Goal: Task Accomplishment & Management: Complete application form

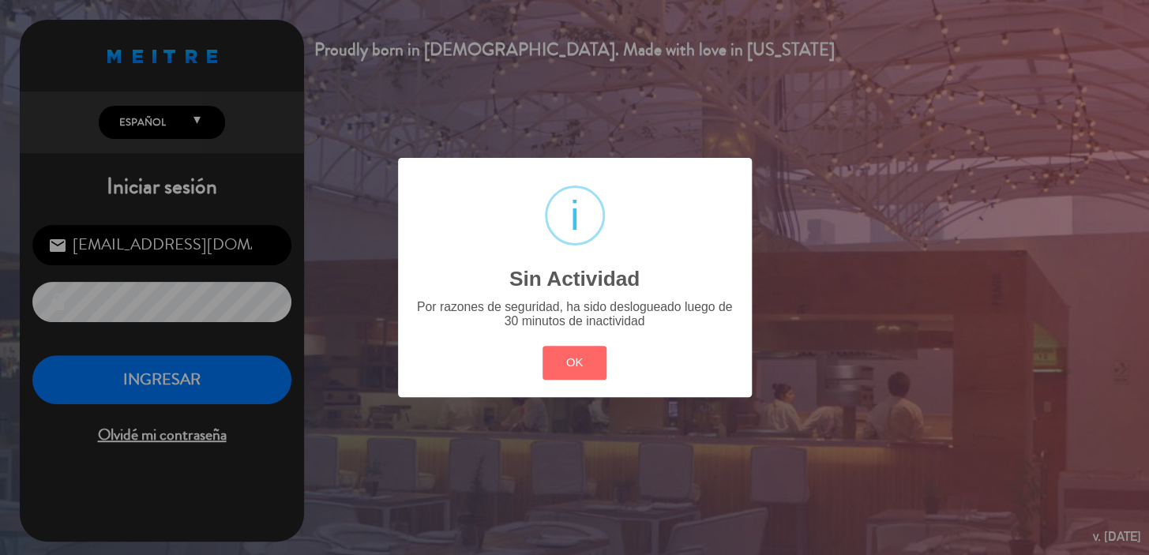
click at [593, 347] on button "OK" at bounding box center [575, 363] width 64 height 34
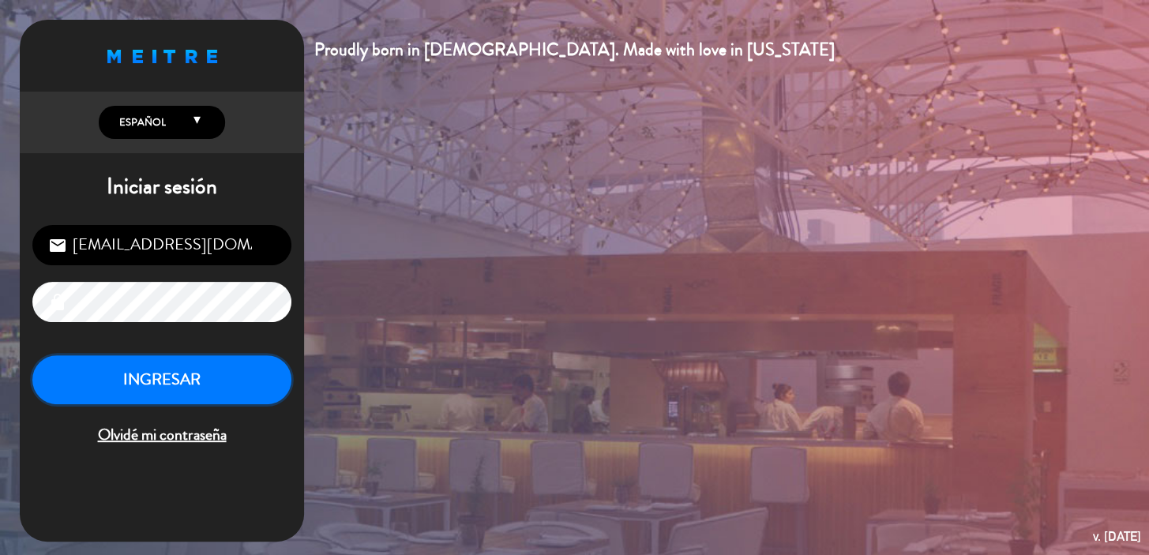
click at [180, 370] on button "INGRESAR" at bounding box center [161, 380] width 259 height 50
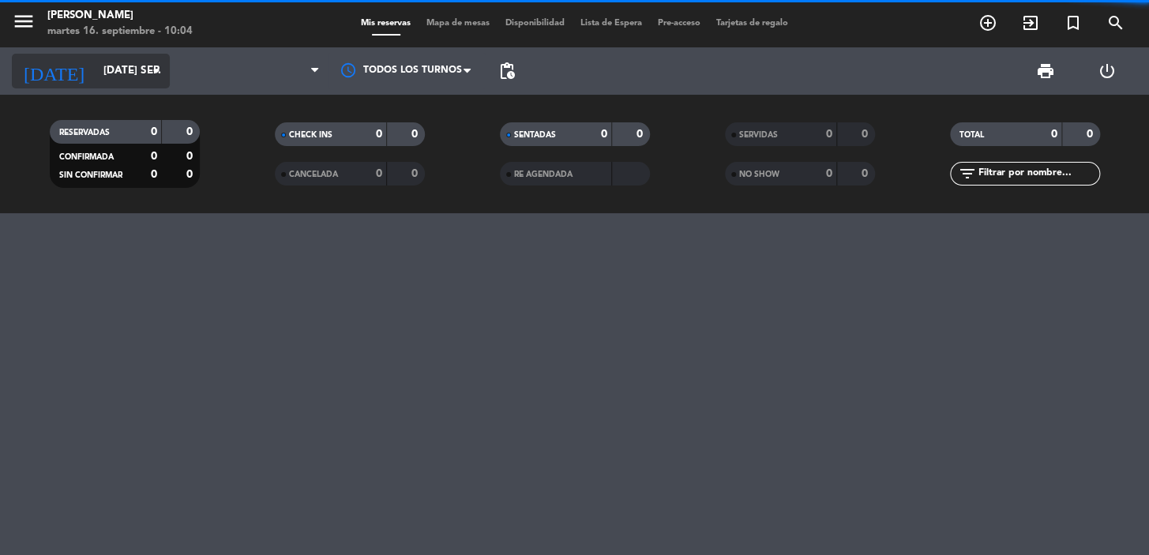
click at [111, 72] on input "mar. 16 sep." at bounding box center [166, 71] width 140 height 28
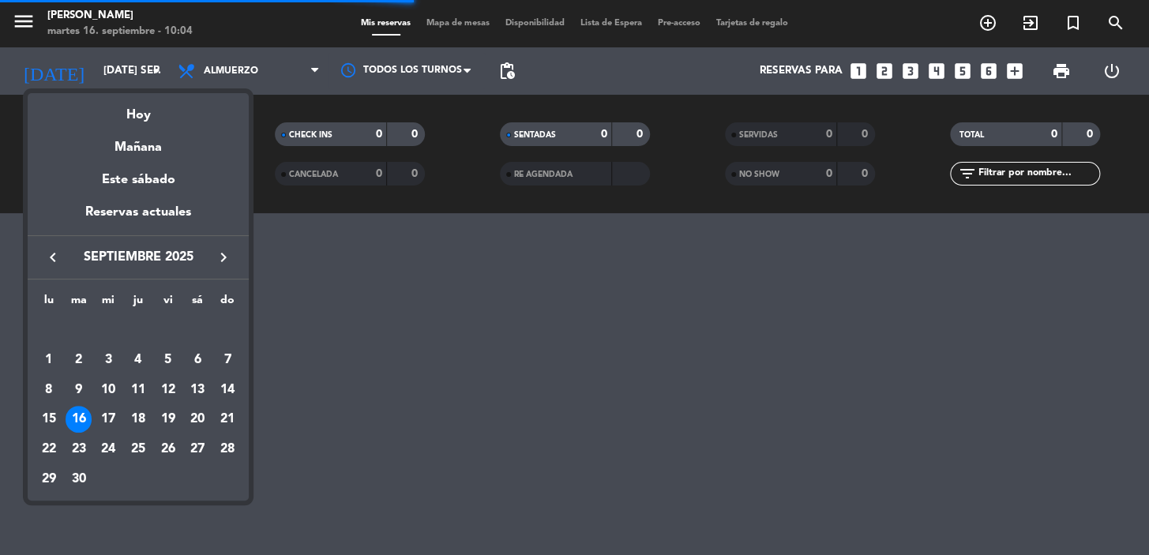
click at [230, 254] on icon "keyboard_arrow_right" at bounding box center [223, 257] width 19 height 19
click at [196, 386] on div "11" at bounding box center [197, 390] width 27 height 27
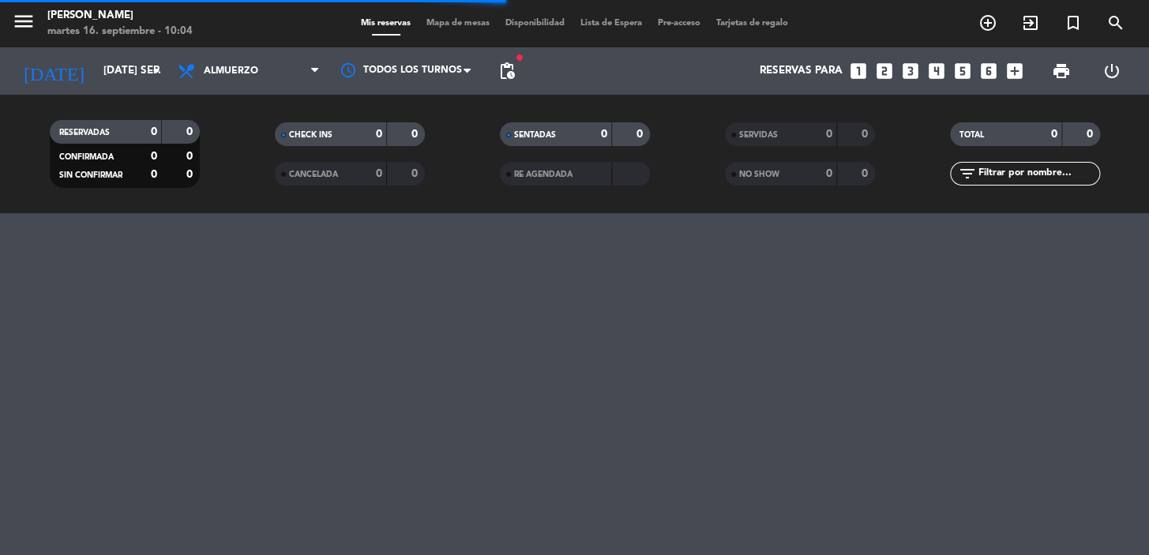
type input "sáb. [DATE]"
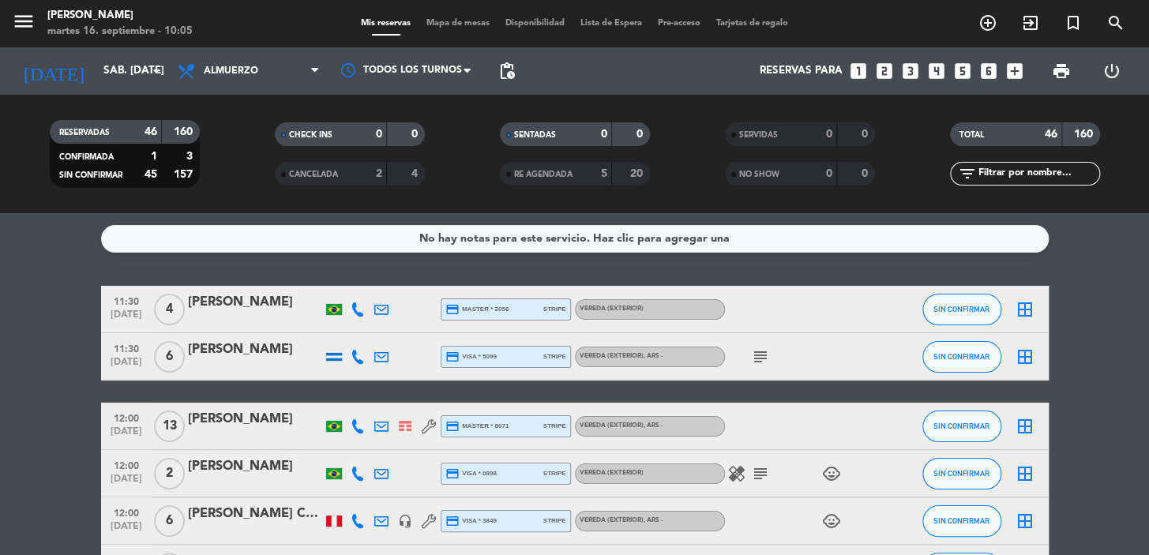
click at [1055, 167] on input "text" at bounding box center [1038, 173] width 122 height 17
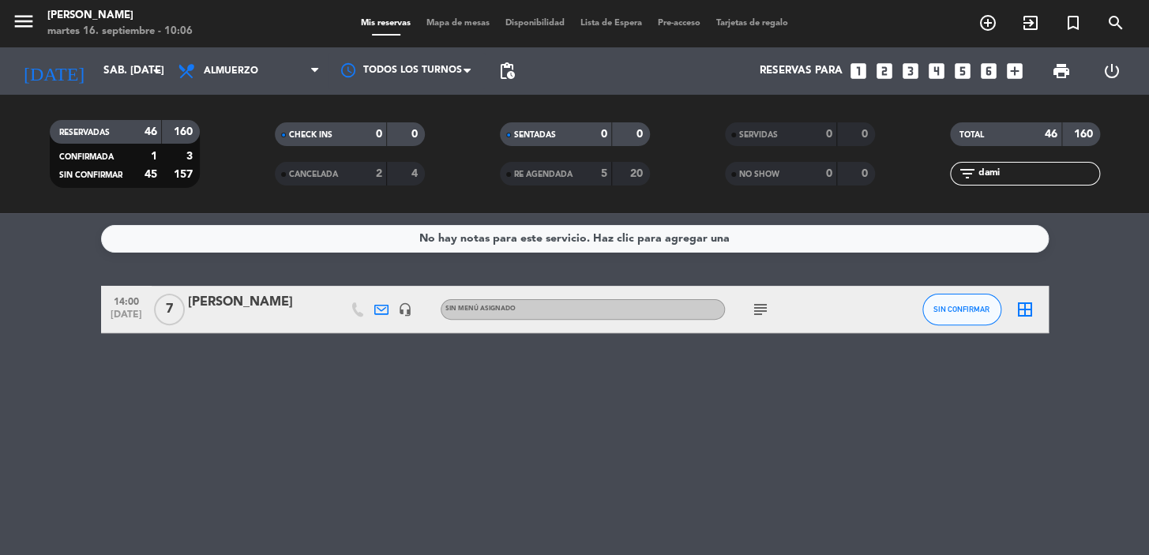
type input "dami"
click at [261, 307] on div "[PERSON_NAME]" at bounding box center [255, 302] width 134 height 21
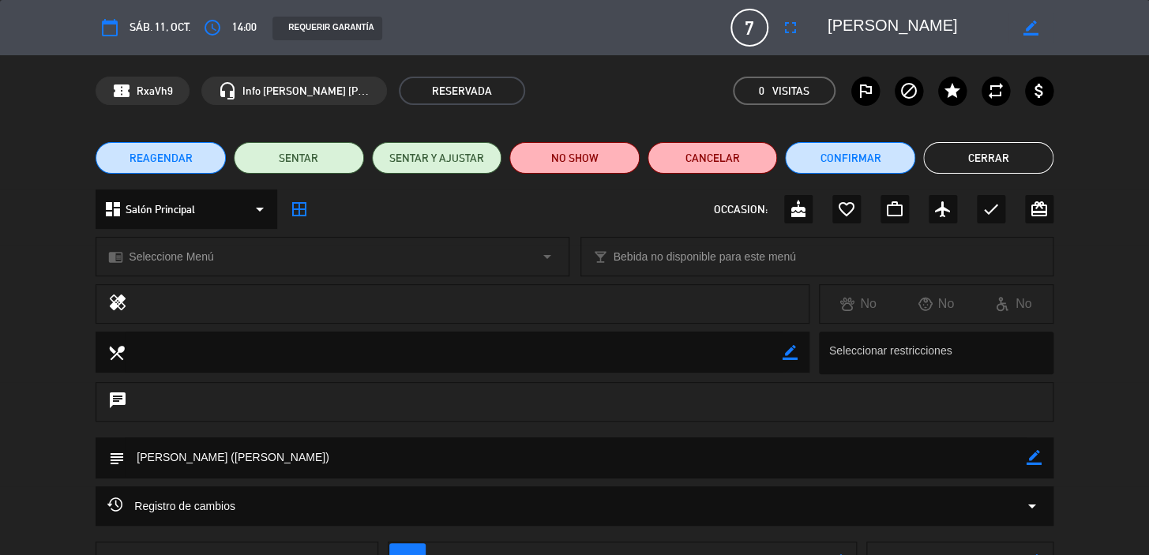
scroll to position [121, 0]
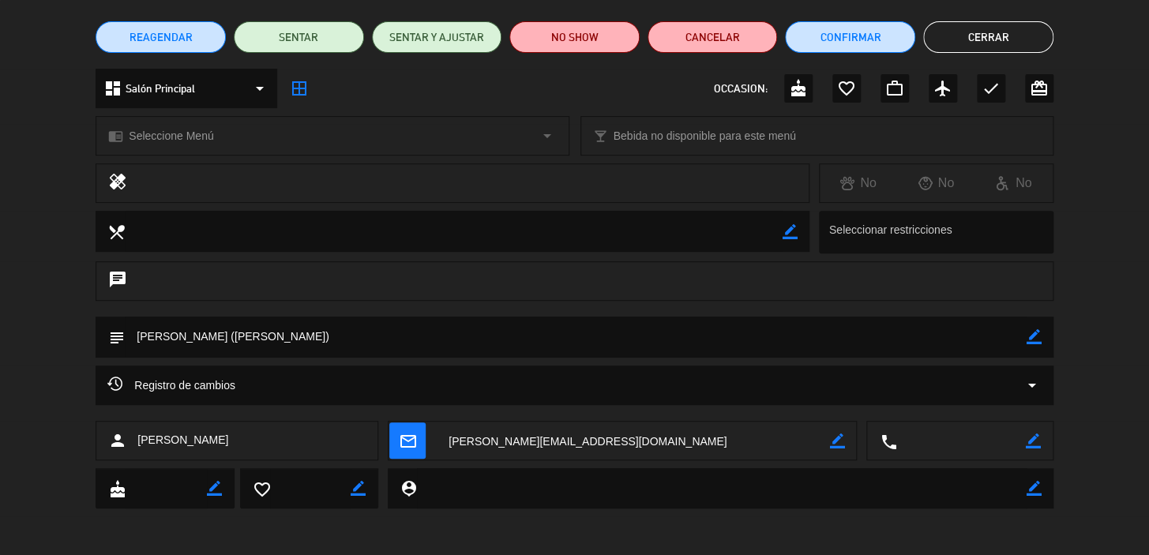
click at [841, 434] on icon "border_color" at bounding box center [836, 441] width 15 height 15
drag, startPoint x: 734, startPoint y: 437, endPoint x: 180, endPoint y: 419, distance: 554.0
click at [183, 421] on div "person [PERSON_NAME] mail_outline local_phone border_color" at bounding box center [575, 440] width 958 height 39
paste textarea "[PERSON_NAME][EMAIL_ADDRESS][DOMAIN_NAME]"
type textarea "[PERSON_NAME][EMAIL_ADDRESS][DOMAIN_NAME]"
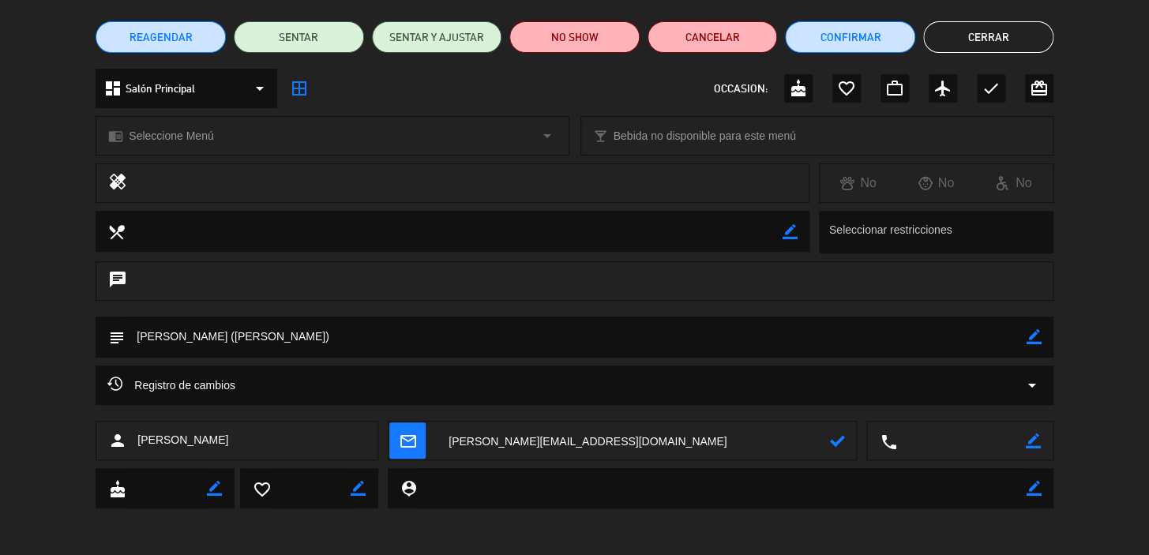
click at [841, 437] on icon at bounding box center [836, 441] width 15 height 15
click at [416, 434] on icon "mail_outline" at bounding box center [407, 440] width 17 height 17
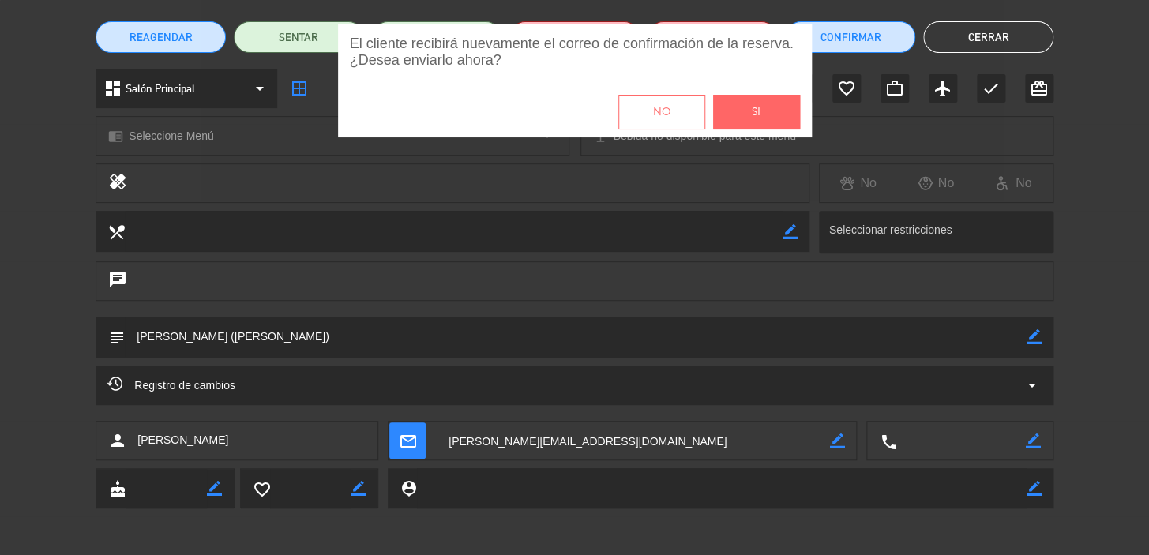
click at [771, 115] on button "Si" at bounding box center [756, 112] width 87 height 35
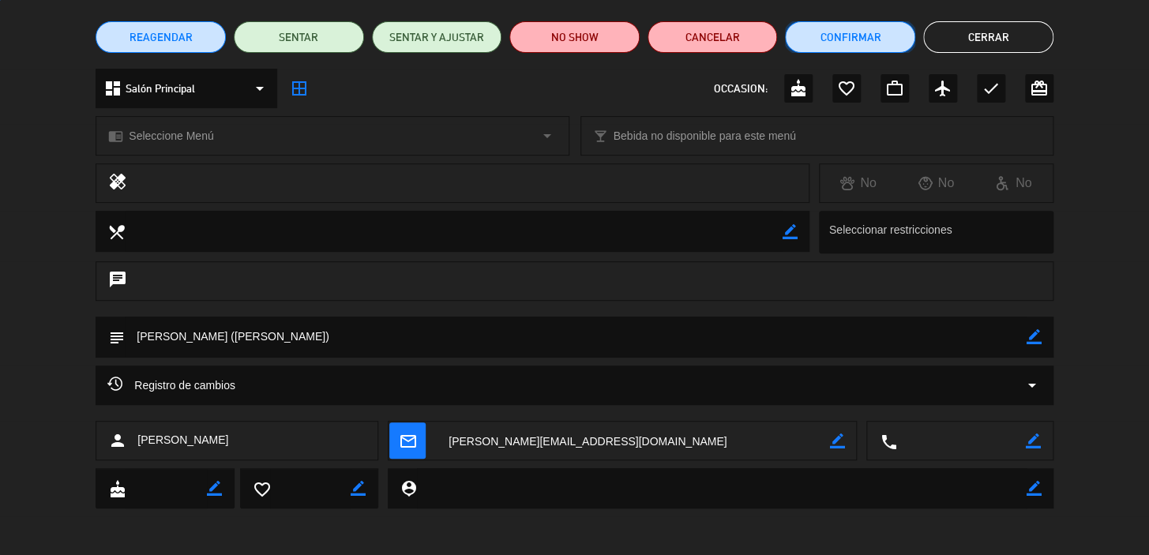
click at [864, 42] on button "Confirmar" at bounding box center [850, 37] width 130 height 32
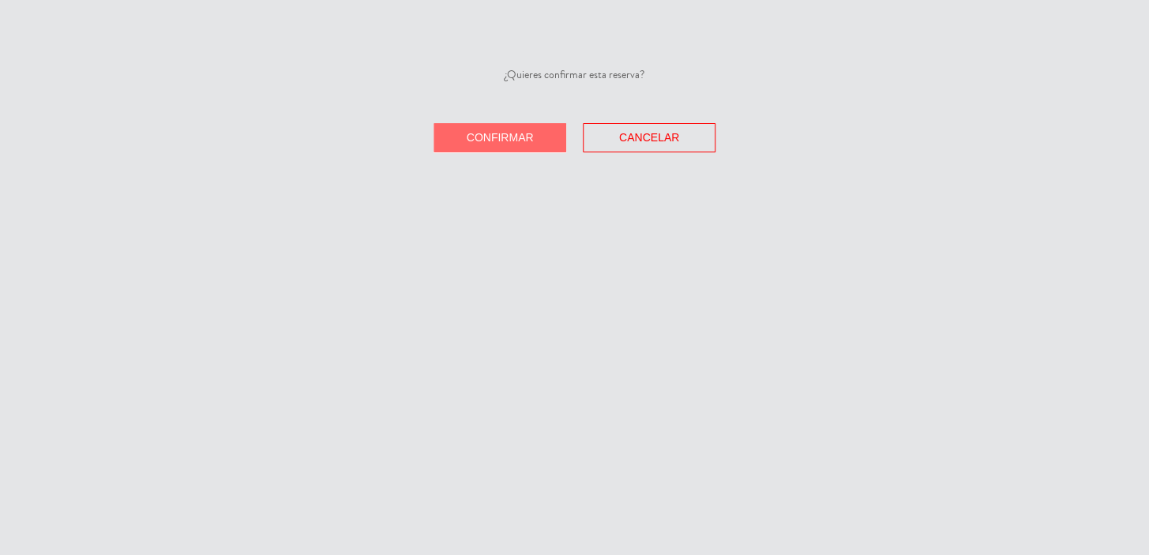
click at [528, 133] on span "Confirmar" at bounding box center [500, 137] width 67 height 13
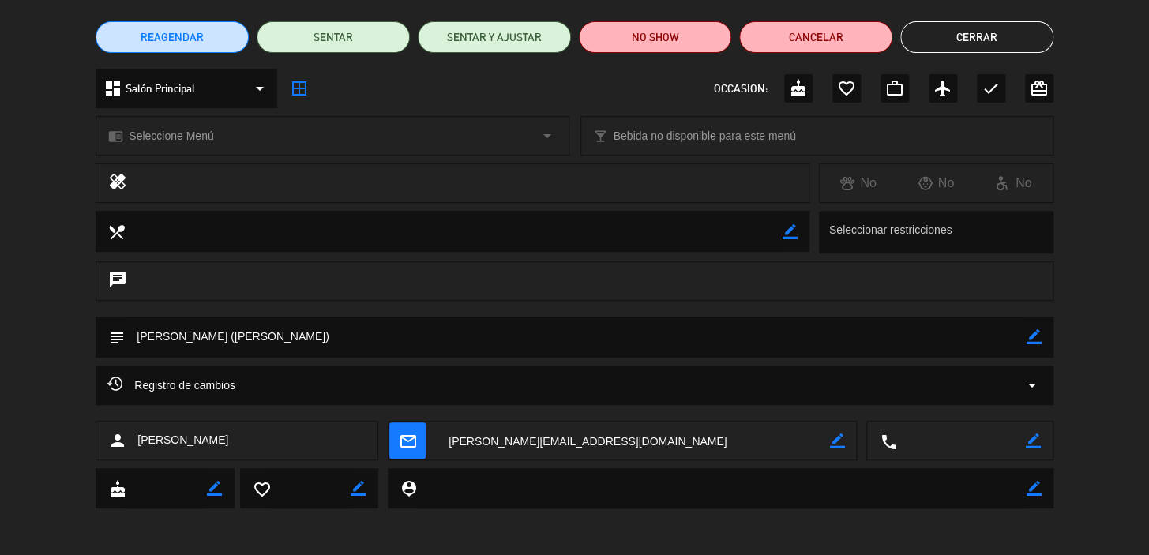
drag, startPoint x: 554, startPoint y: 448, endPoint x: 553, endPoint y: 438, distance: 10.4
click at [553, 438] on textarea at bounding box center [633, 441] width 393 height 39
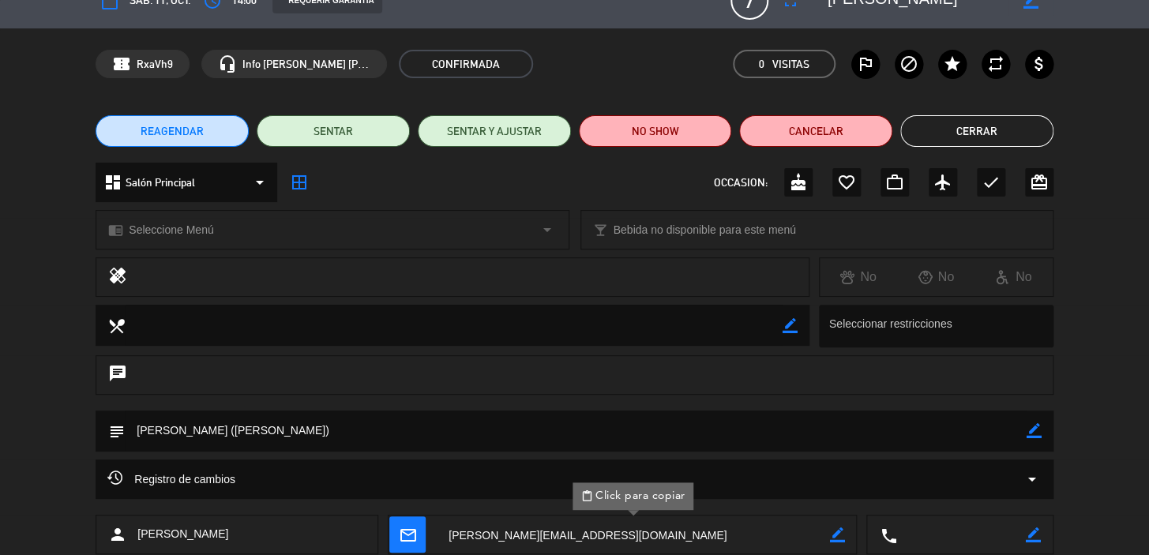
scroll to position [0, 0]
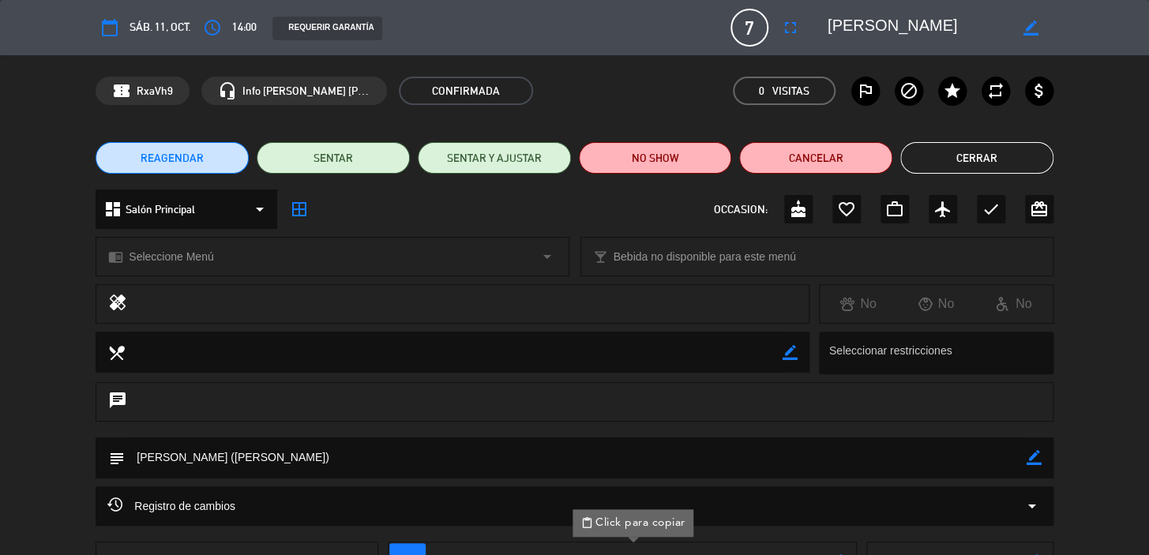
click at [986, 165] on button "Cerrar" at bounding box center [976, 158] width 153 height 32
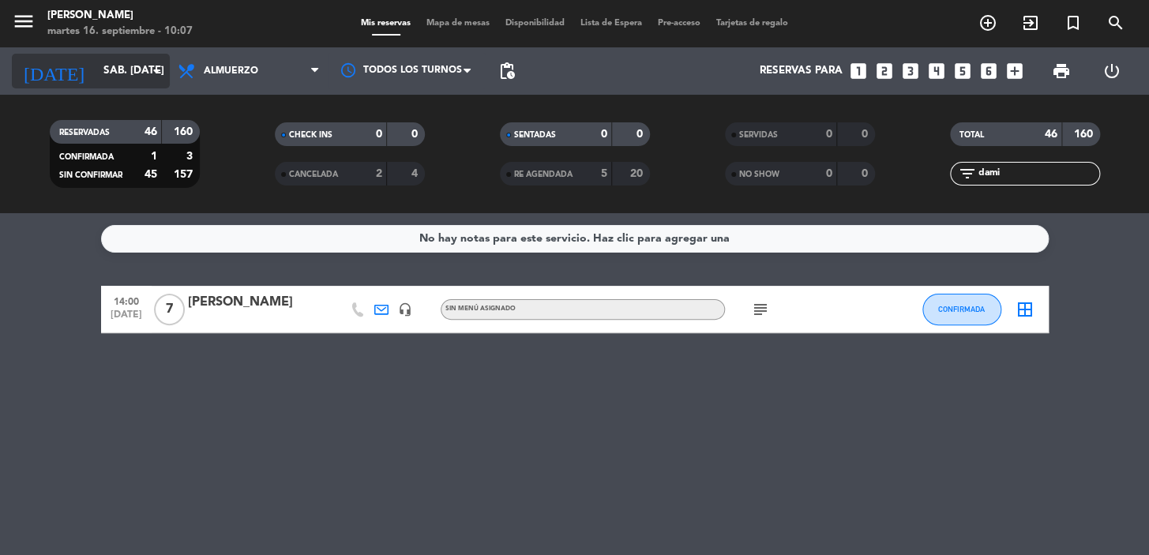
click at [96, 76] on input "sáb. [DATE]" at bounding box center [166, 71] width 140 height 28
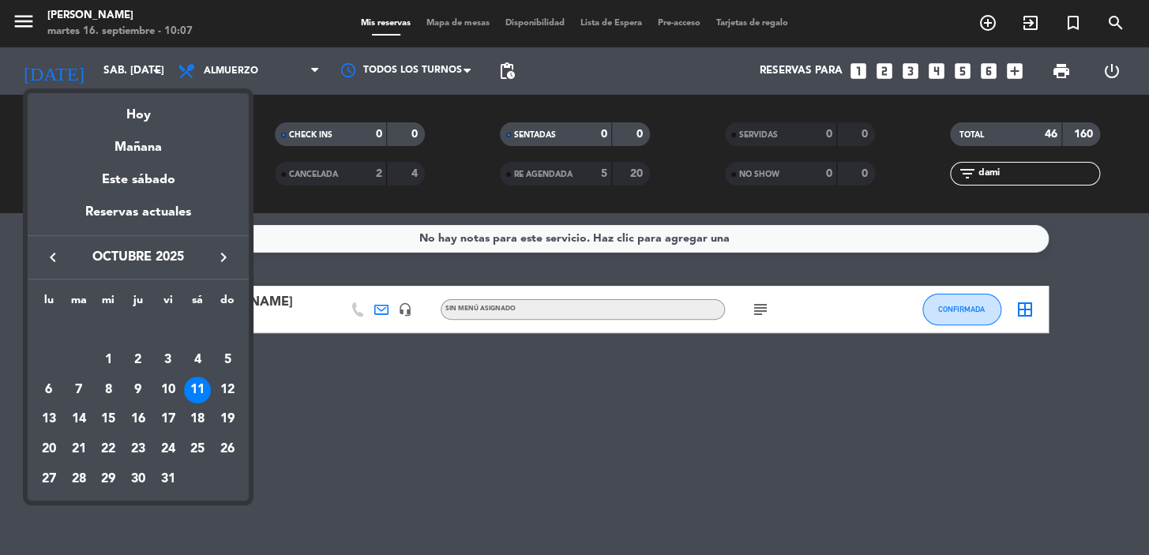
drag, startPoint x: 107, startPoint y: 419, endPoint x: 111, endPoint y: 409, distance: 10.3
click at [107, 418] on div "15" at bounding box center [108, 419] width 27 height 27
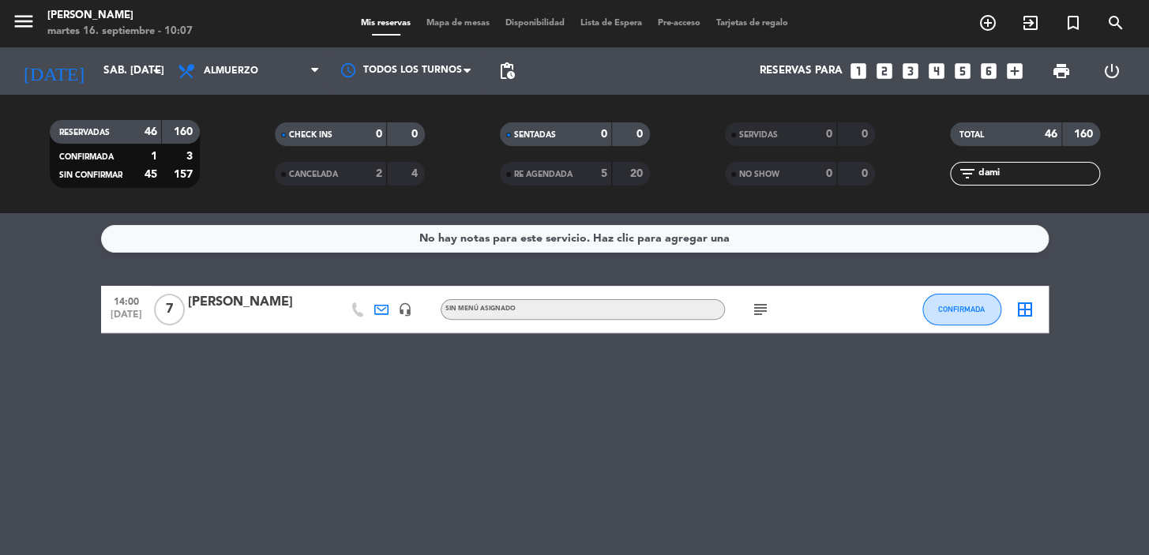
type input "mié. [DATE]"
click at [302, 79] on span "Almuerzo" at bounding box center [249, 71] width 158 height 35
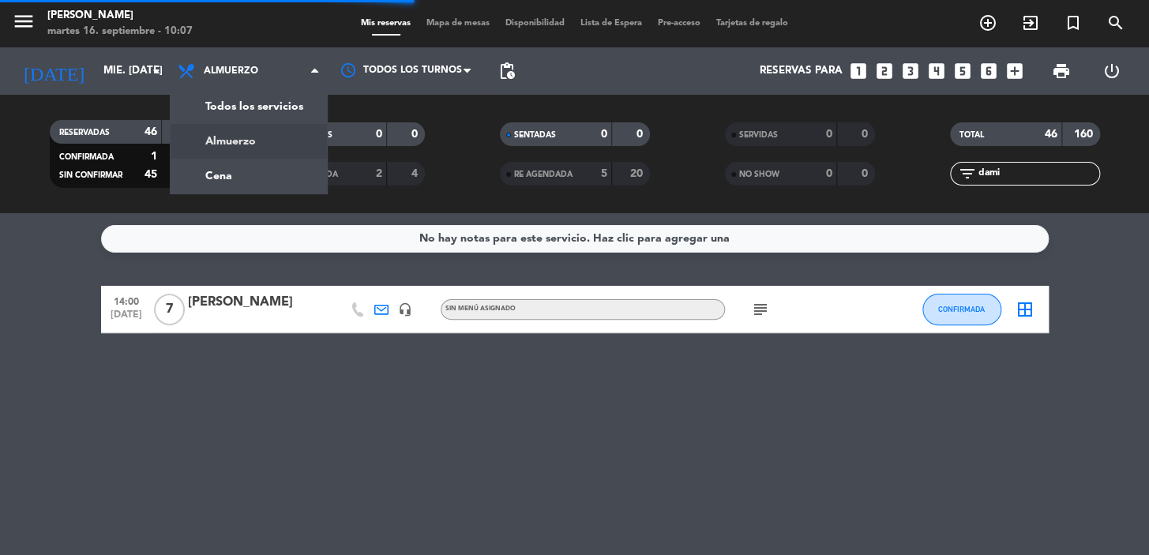
click at [250, 113] on div "CHECK INS 0 0 CANCELADA 2 4" at bounding box center [349, 154] width 225 height 87
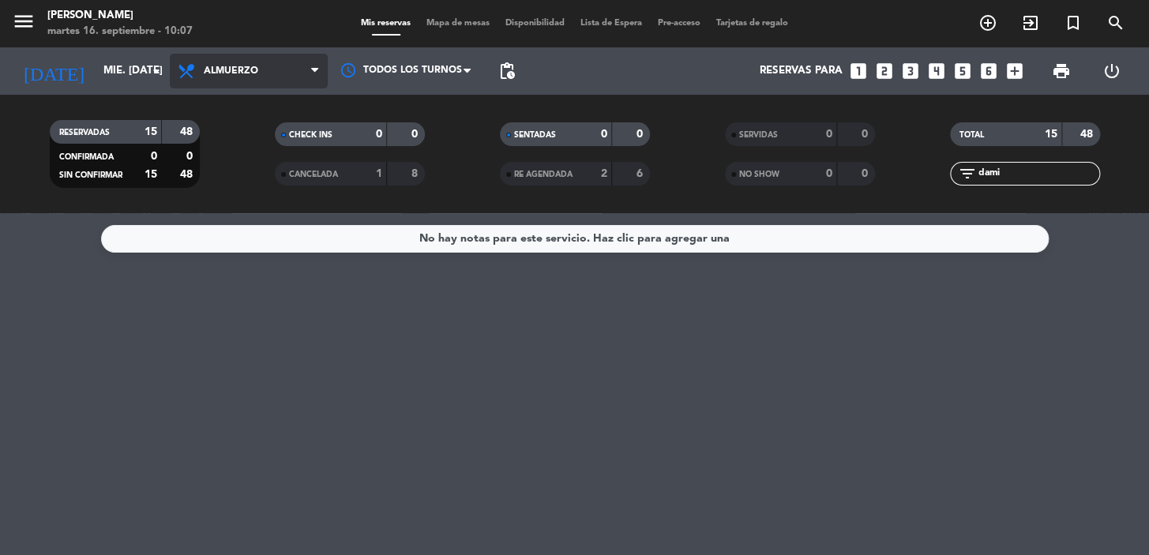
click at [242, 74] on span "Almuerzo" at bounding box center [231, 71] width 54 height 11
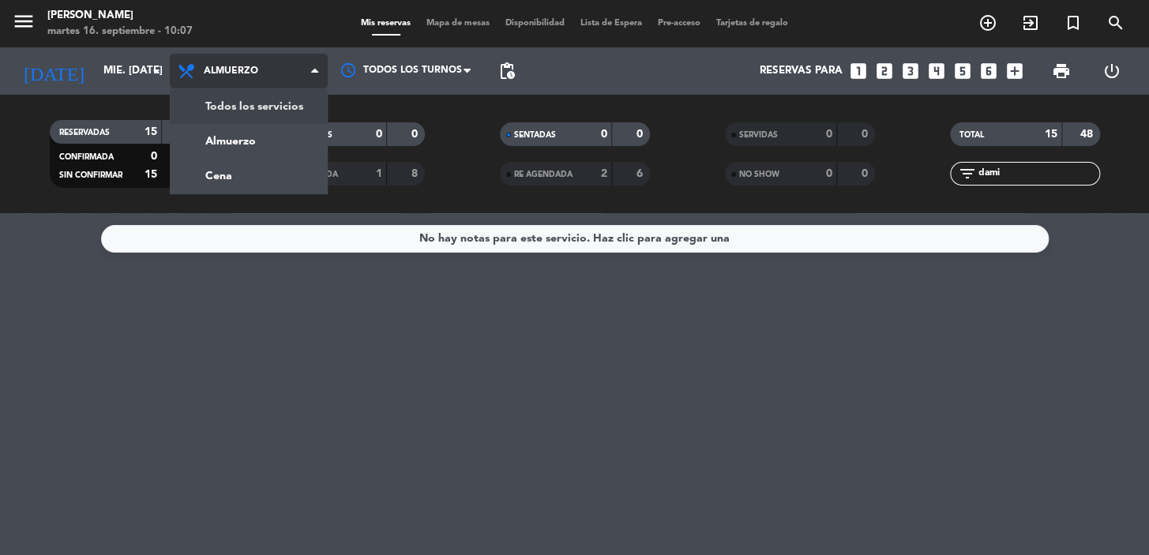
click at [221, 104] on div "menu [PERSON_NAME] 16. septiembre - 10:07 Mis reservas Mapa de mesas Disponibil…" at bounding box center [574, 106] width 1149 height 213
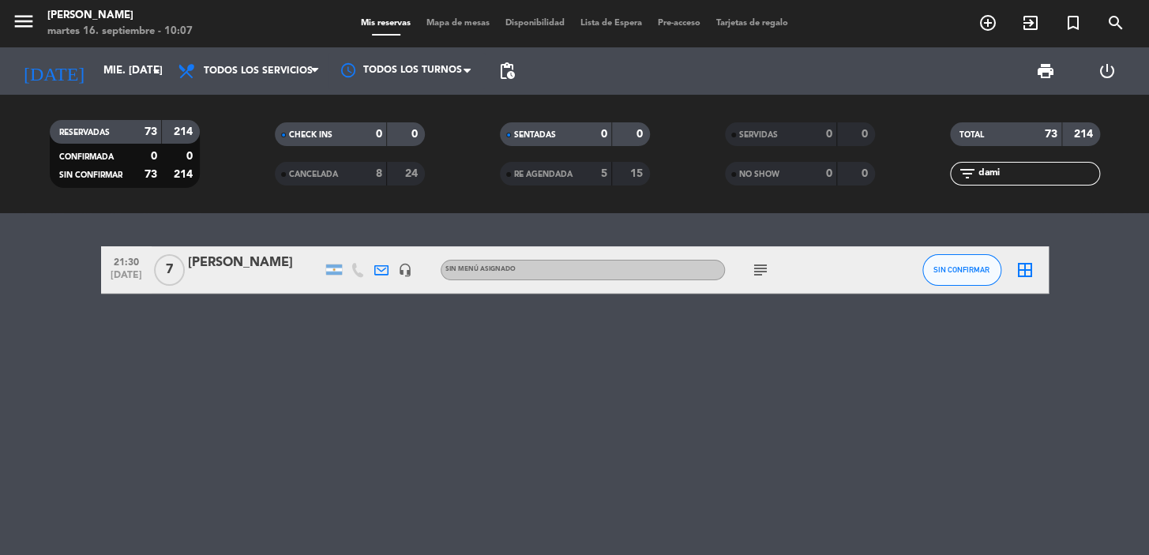
click at [234, 269] on div "[PERSON_NAME]" at bounding box center [255, 263] width 134 height 21
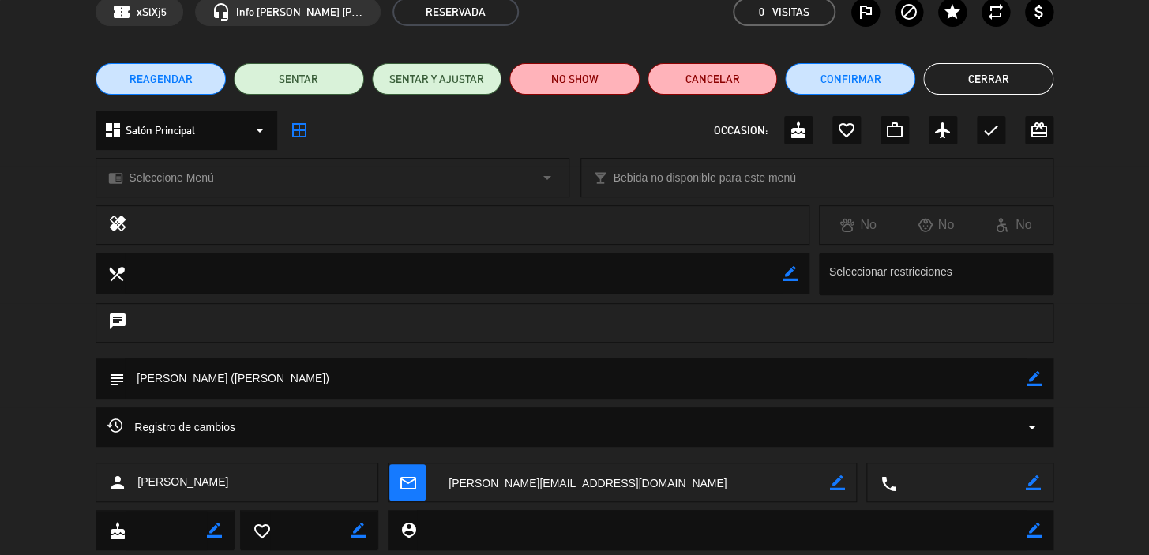
scroll to position [121, 0]
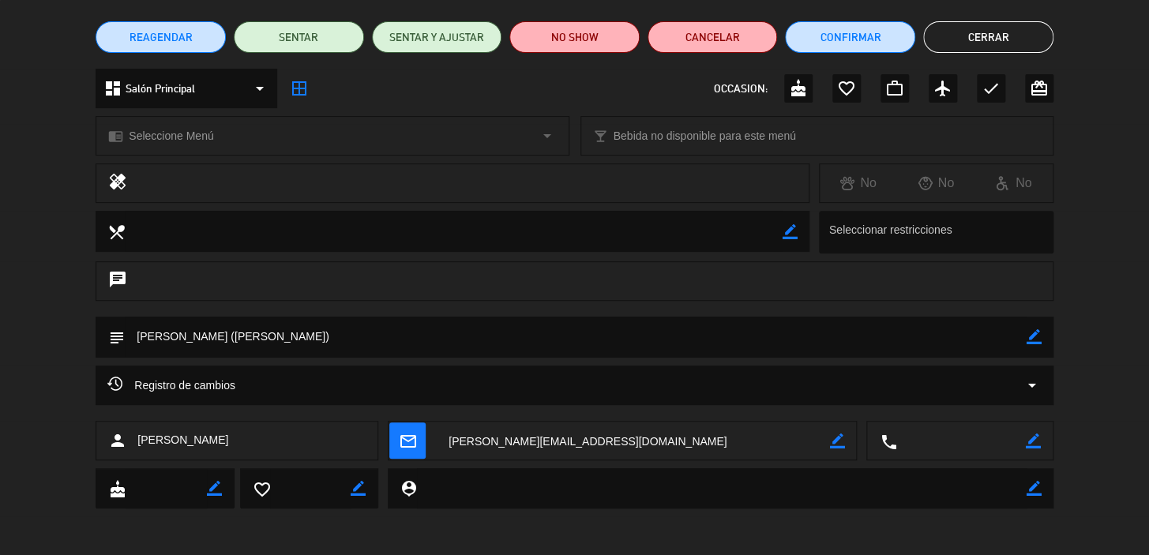
click at [841, 439] on icon "border_color" at bounding box center [836, 441] width 15 height 15
drag, startPoint x: 648, startPoint y: 434, endPoint x: 284, endPoint y: 423, distance: 364.3
click at [284, 423] on div "person [PERSON_NAME] mail_outline local_phone border_color" at bounding box center [575, 440] width 958 height 39
click at [742, 438] on textarea at bounding box center [633, 441] width 393 height 39
paste textarea "[PERSON_NAME][EMAIL_ADDRESS][DOMAIN_NAME]"
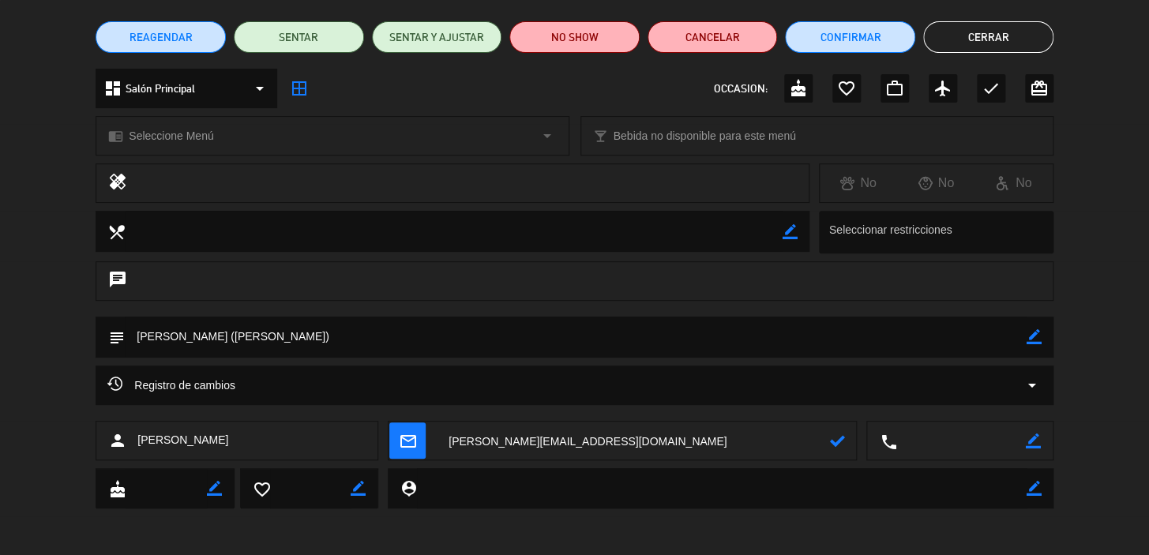
type textarea "[PERSON_NAME][EMAIL_ADDRESS][DOMAIN_NAME]"
click at [838, 444] on icon at bounding box center [836, 441] width 15 height 15
click at [416, 432] on icon "mail_outline" at bounding box center [407, 440] width 17 height 17
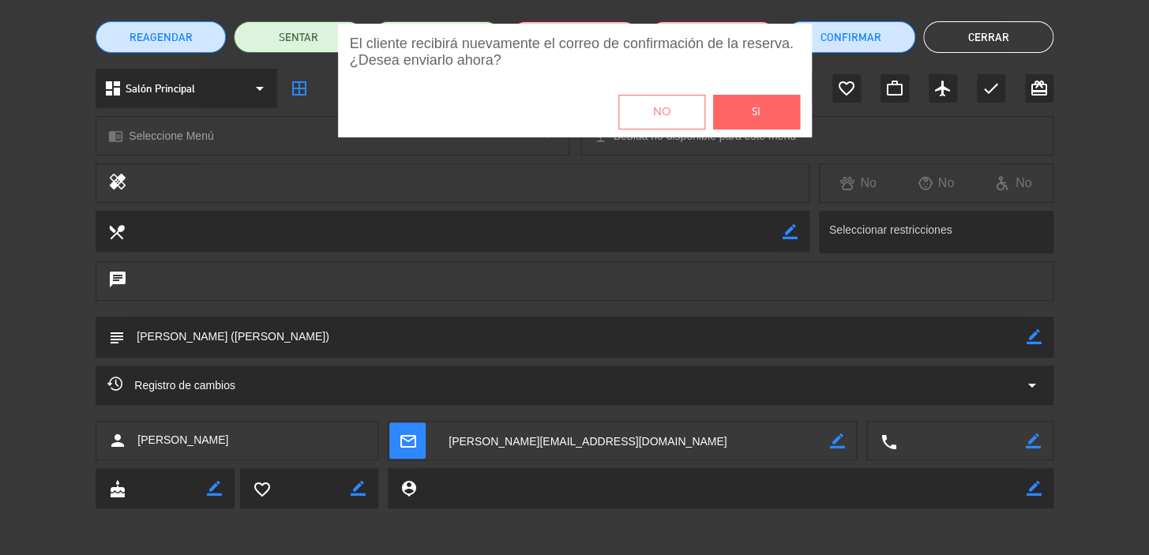
click at [748, 112] on button "Si" at bounding box center [756, 112] width 87 height 35
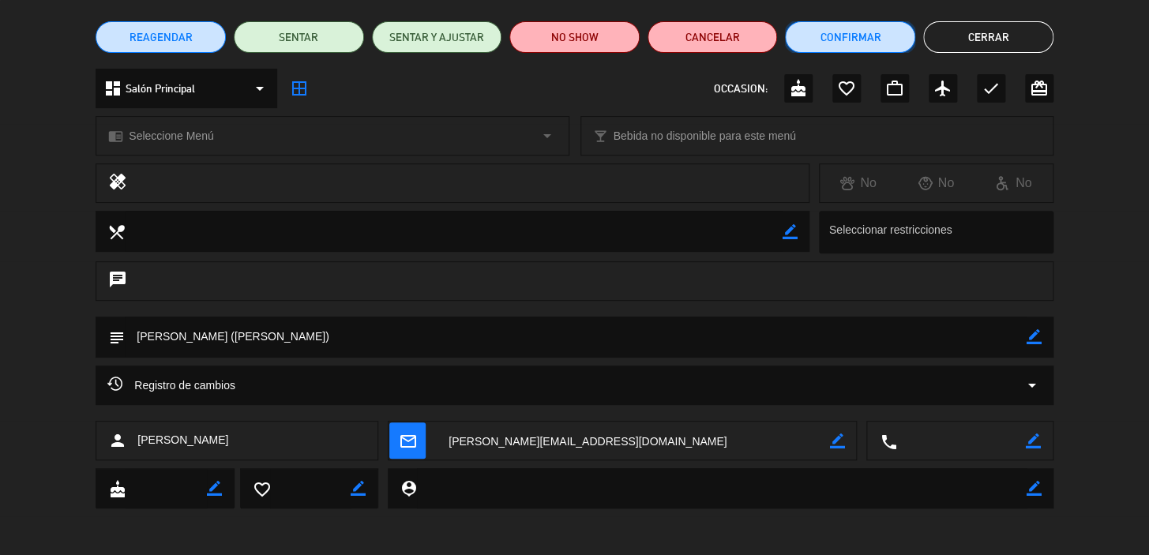
click at [844, 29] on button "Confirmar" at bounding box center [850, 37] width 130 height 32
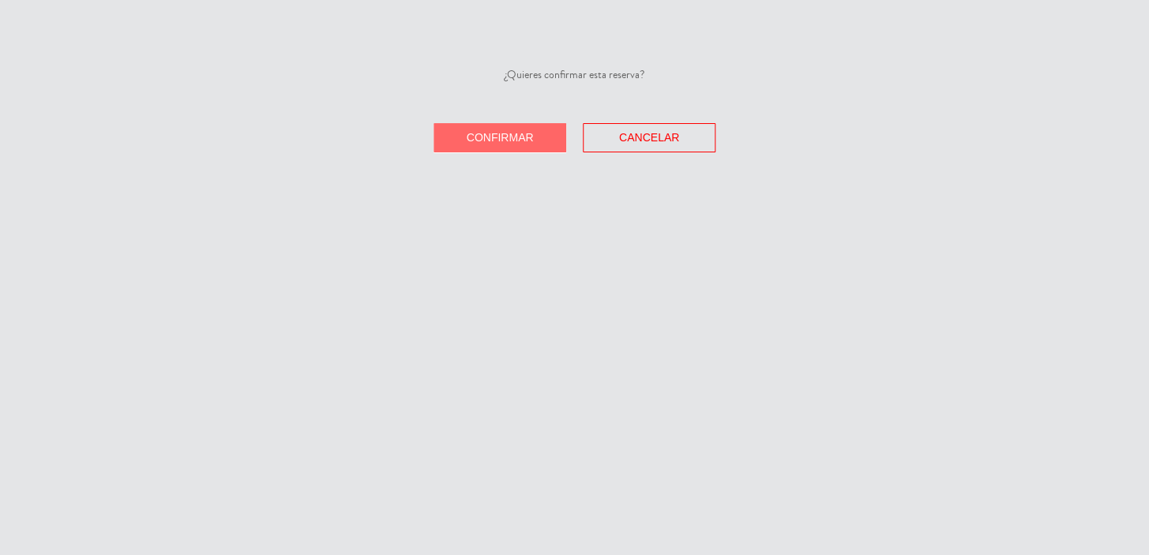
click at [440, 139] on button "Confirmar" at bounding box center [500, 137] width 133 height 29
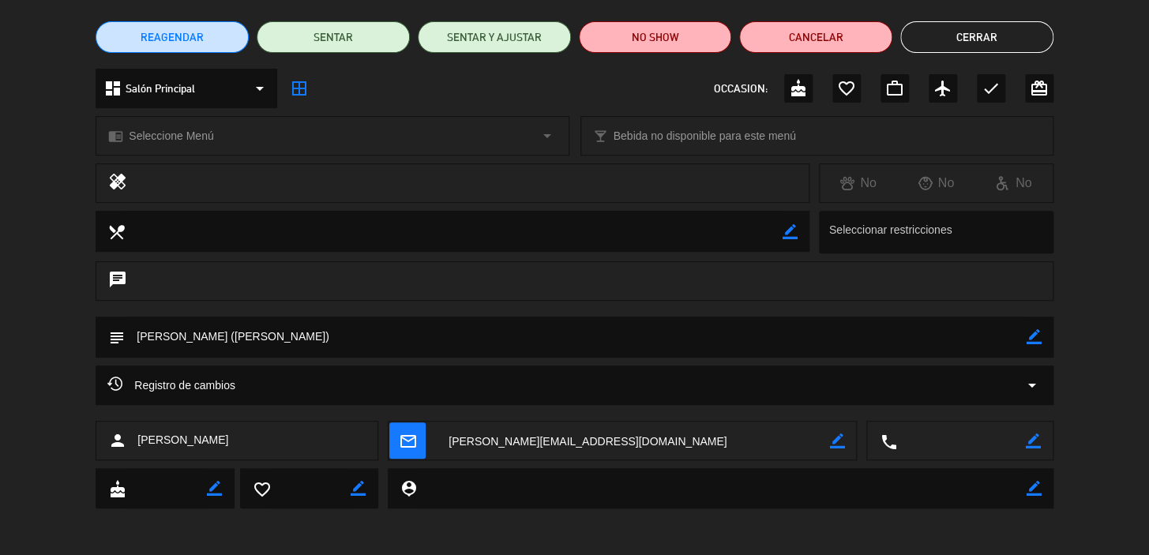
drag, startPoint x: 596, startPoint y: 432, endPoint x: 621, endPoint y: 474, distance: 48.5
click at [596, 432] on textarea at bounding box center [633, 441] width 393 height 39
drag, startPoint x: 966, startPoint y: 27, endPoint x: 912, endPoint y: 17, distance: 54.5
click at [964, 28] on button "Cerrar" at bounding box center [976, 37] width 153 height 32
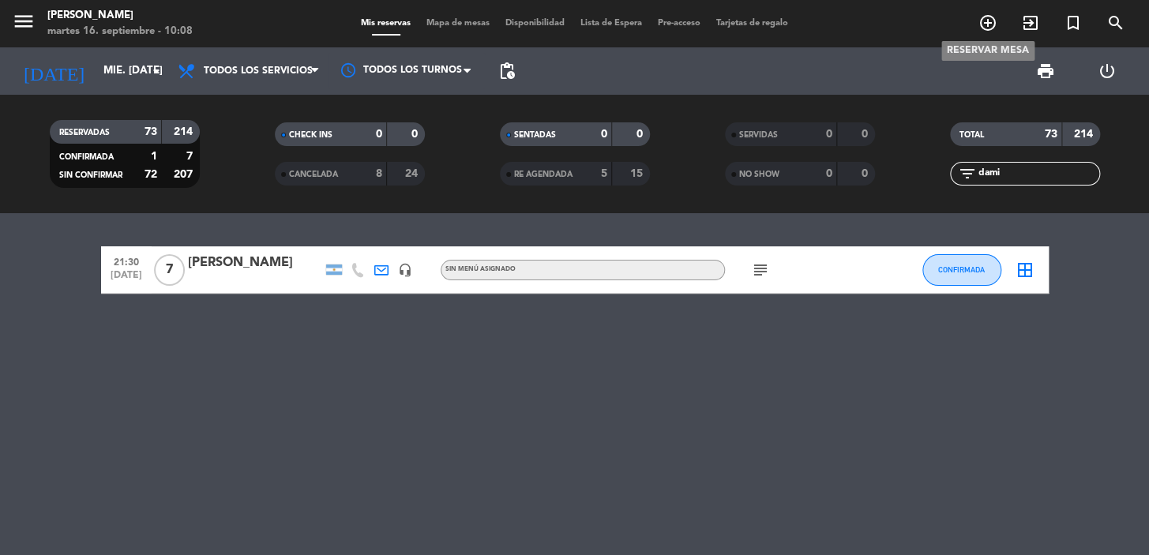
click at [985, 26] on icon "add_circle_outline" at bounding box center [988, 22] width 19 height 19
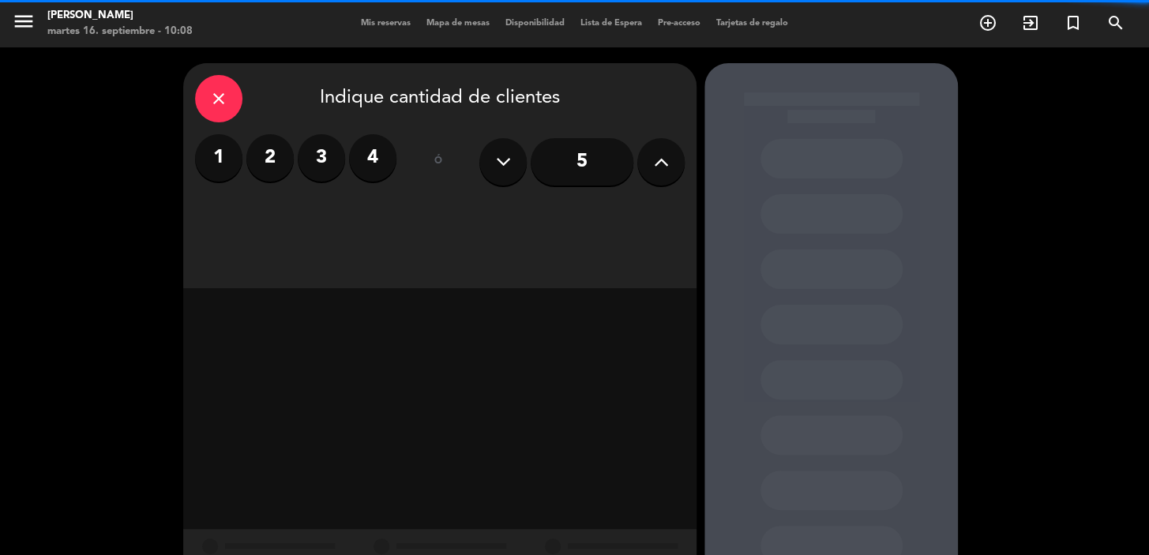
click at [303, 171] on label "3" at bounding box center [321, 157] width 47 height 47
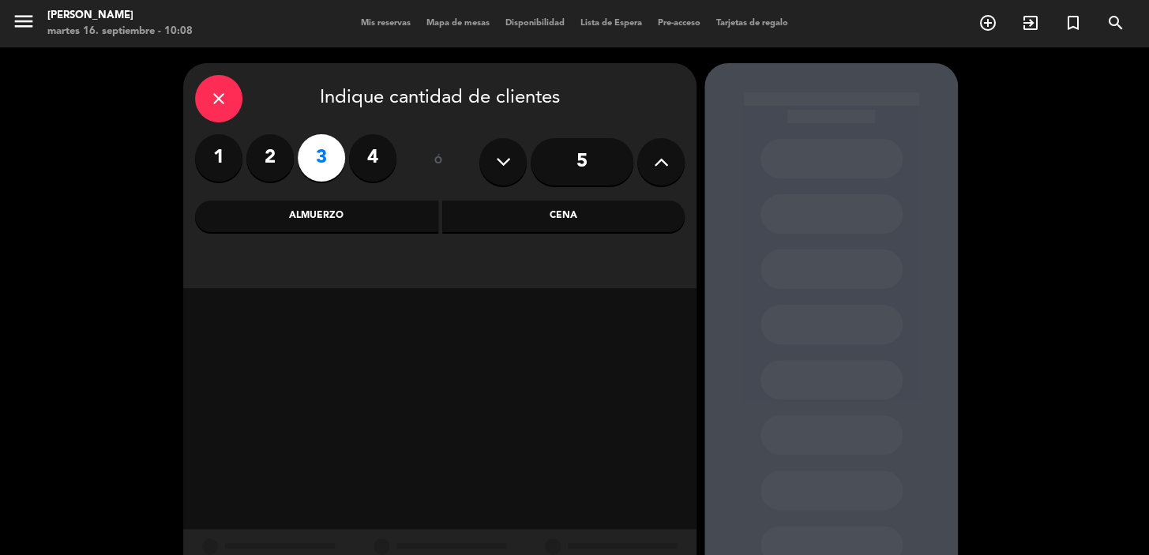
click at [592, 248] on div "close Indique cantidad de clientes 1 2 3 4 ó 5 Almuerzo Cena" at bounding box center [439, 175] width 513 height 225
click at [584, 233] on div "close Indique cantidad de clientes 1 2 3 4 ó 5 Almuerzo Cena" at bounding box center [439, 175] width 513 height 225
drag, startPoint x: 509, startPoint y: 216, endPoint x: 434, endPoint y: 238, distance: 78.2
click at [510, 216] on div "Cena" at bounding box center [563, 217] width 243 height 32
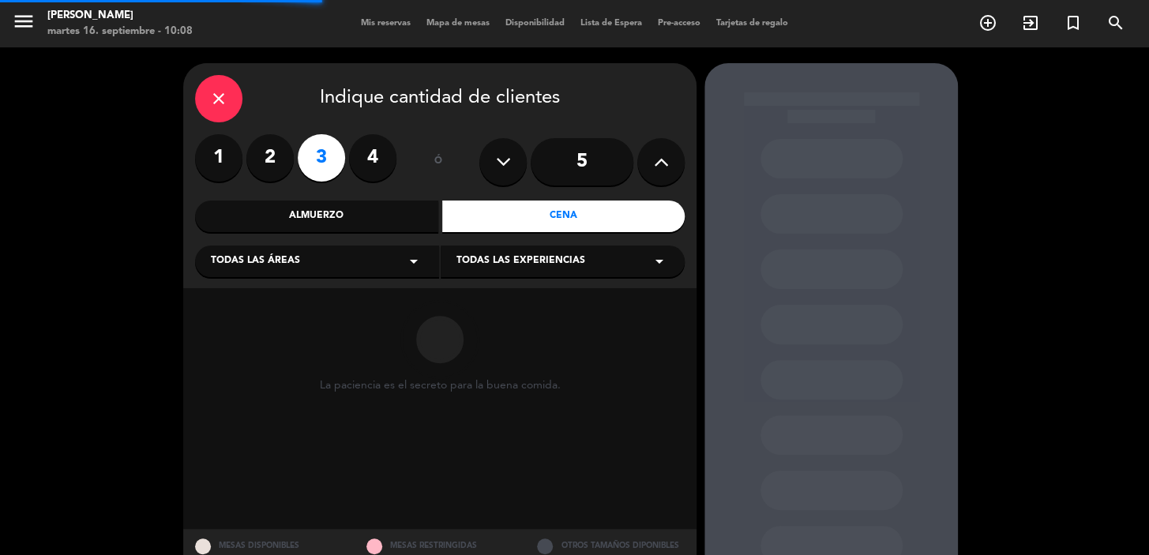
click at [363, 257] on div "Todas las áreas arrow_drop_down" at bounding box center [317, 262] width 244 height 32
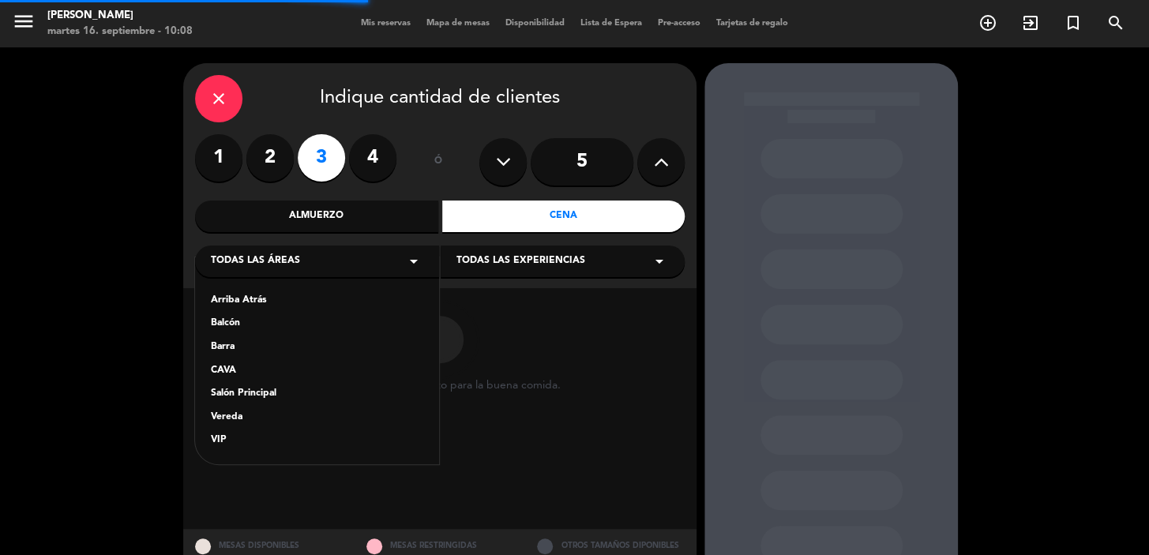
click at [258, 390] on div "Salón Principal" at bounding box center [317, 394] width 212 height 16
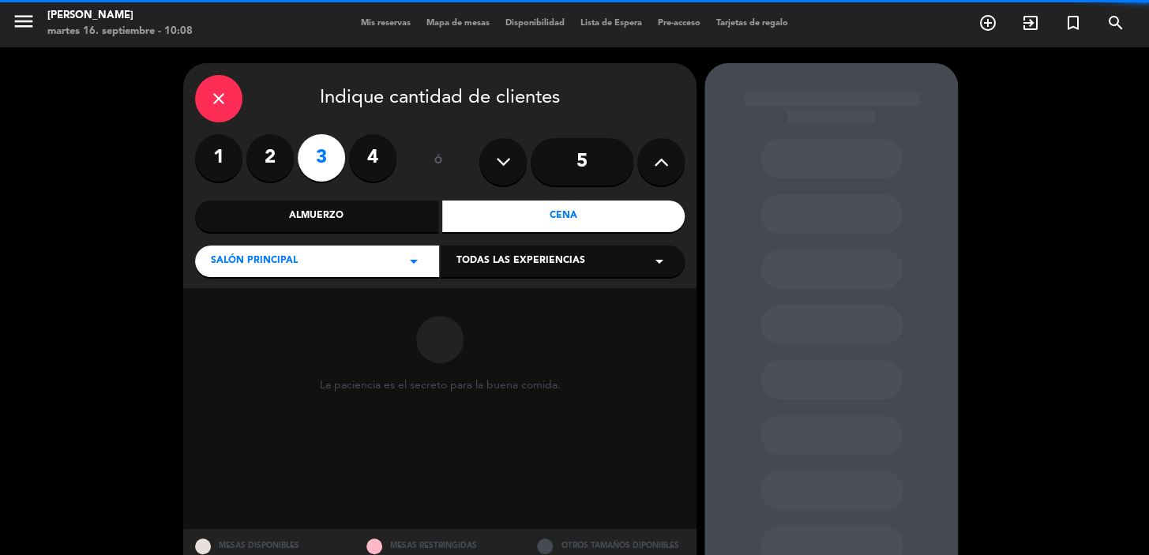
click at [487, 254] on span "Todas las experiencias" at bounding box center [521, 262] width 129 height 16
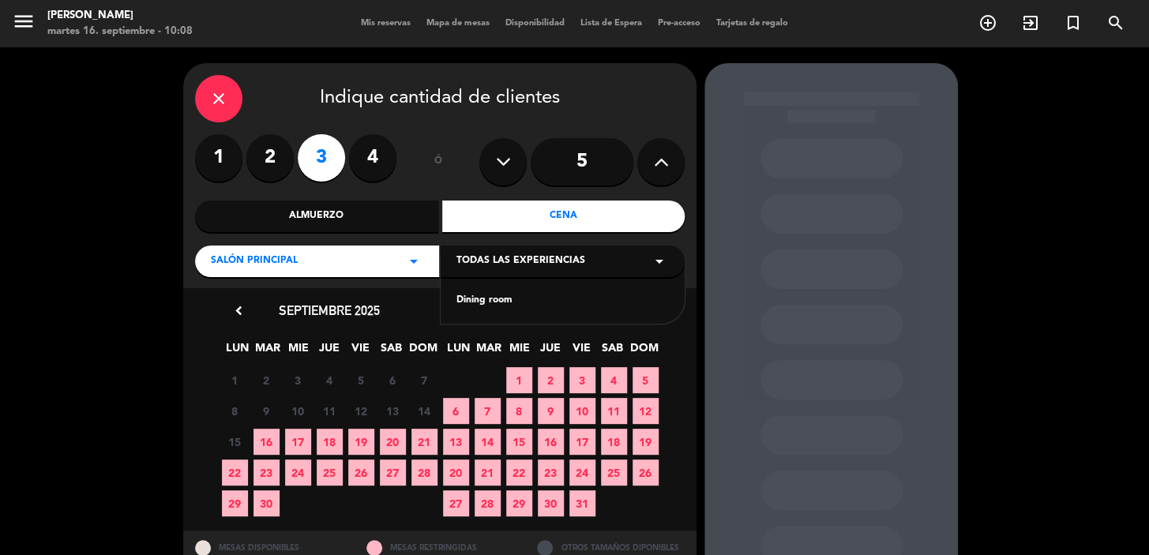
click at [494, 299] on div "Dining room" at bounding box center [563, 301] width 212 height 16
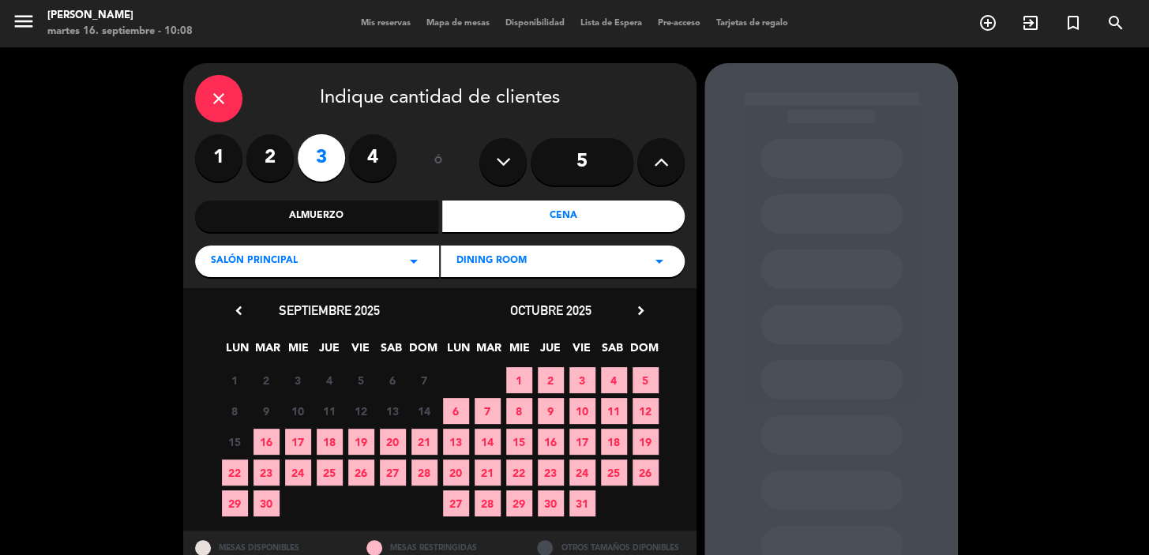
click at [276, 441] on span "16" at bounding box center [267, 442] width 26 height 26
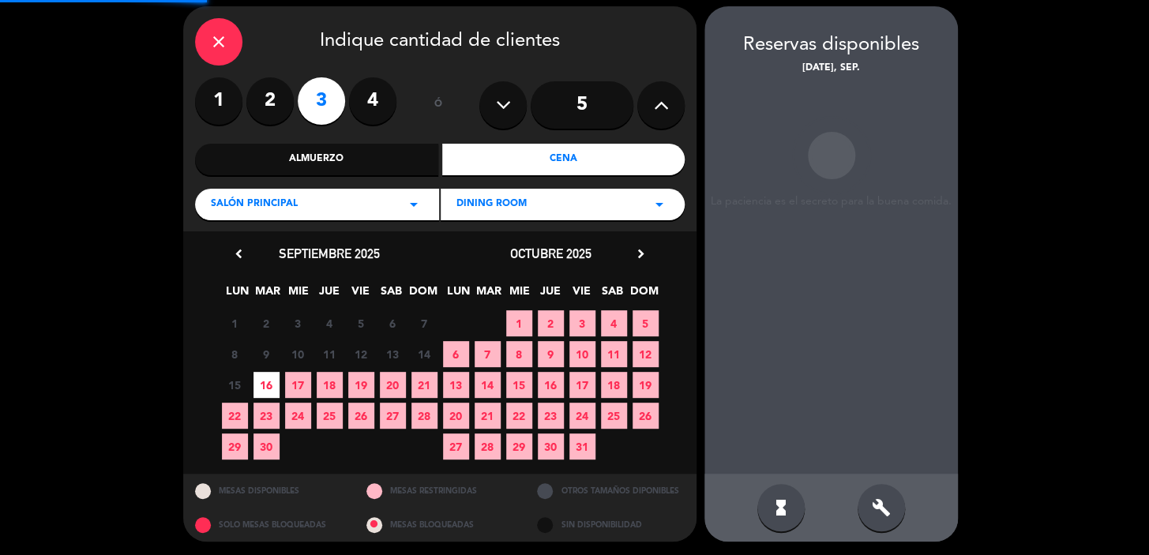
scroll to position [58, 0]
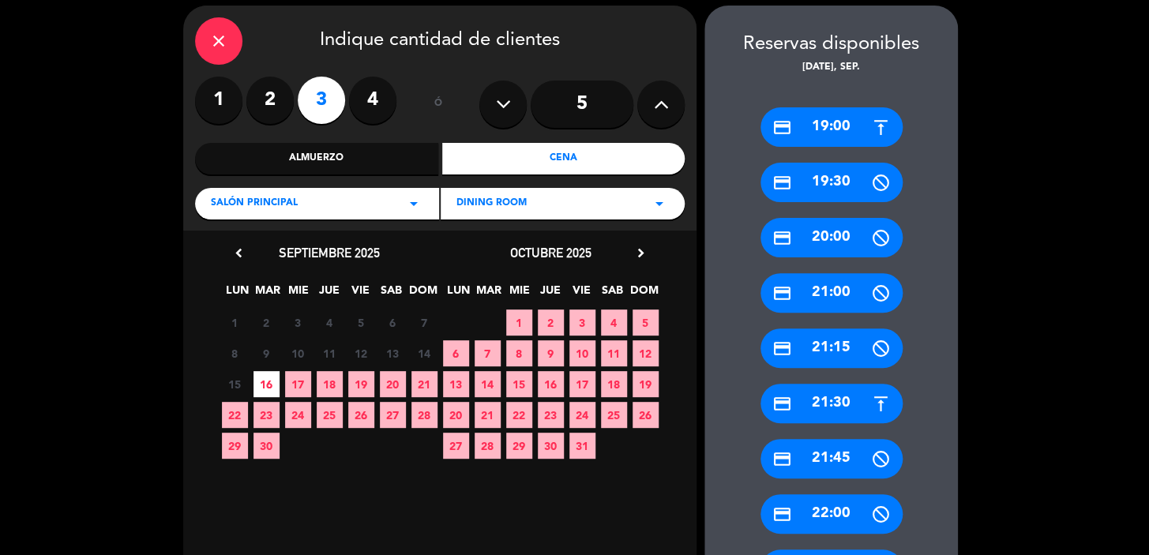
click at [836, 238] on div "credit_card 20:00" at bounding box center [832, 237] width 142 height 39
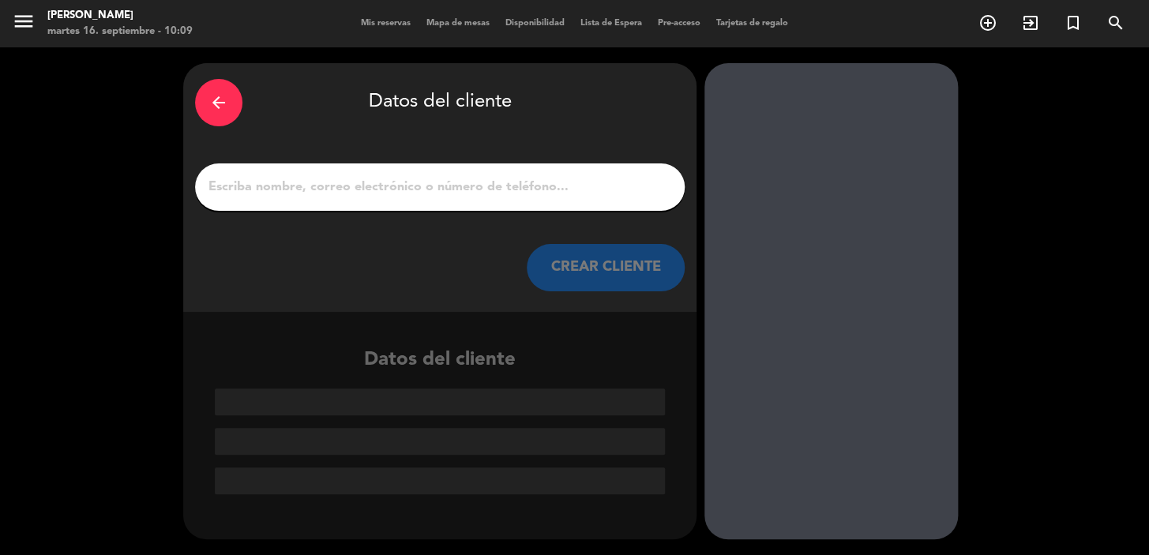
scroll to position [0, 0]
click at [201, 100] on div "arrow_back" at bounding box center [218, 102] width 47 height 47
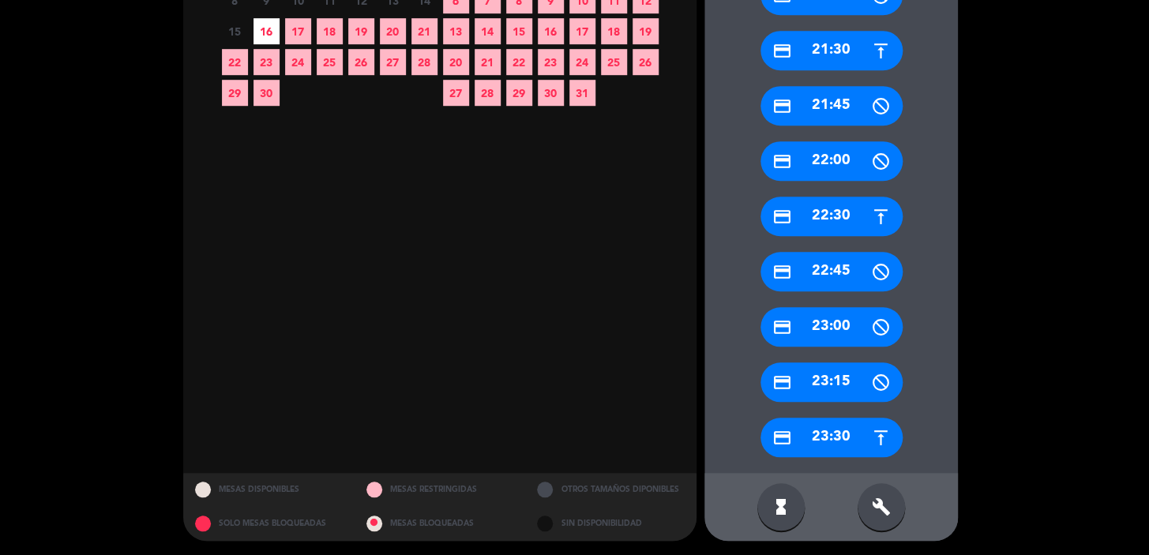
scroll to position [411, 0]
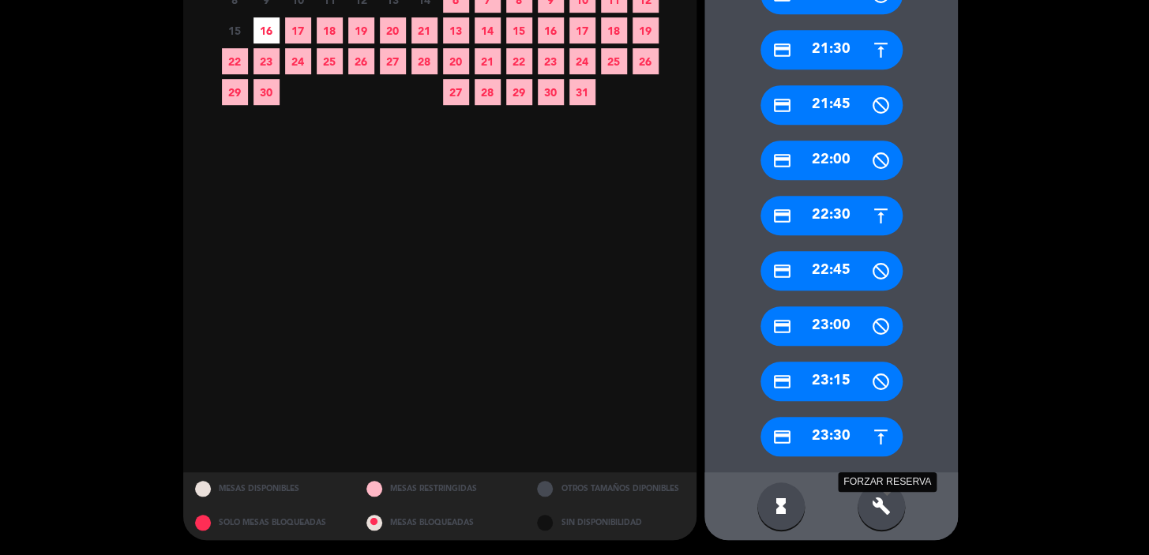
click at [890, 500] on icon "build" at bounding box center [881, 506] width 19 height 19
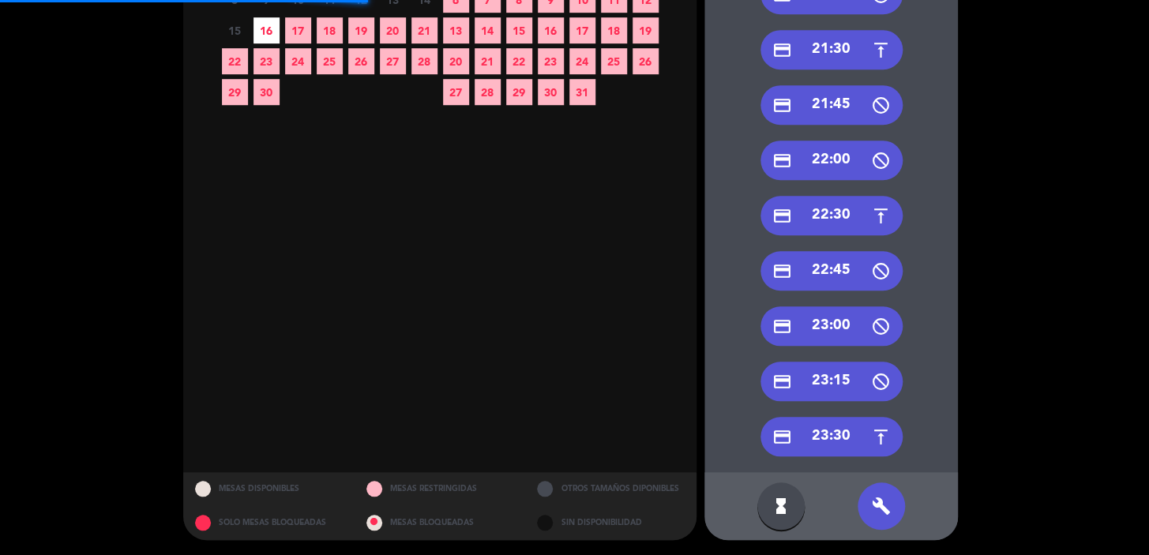
scroll to position [125, 0]
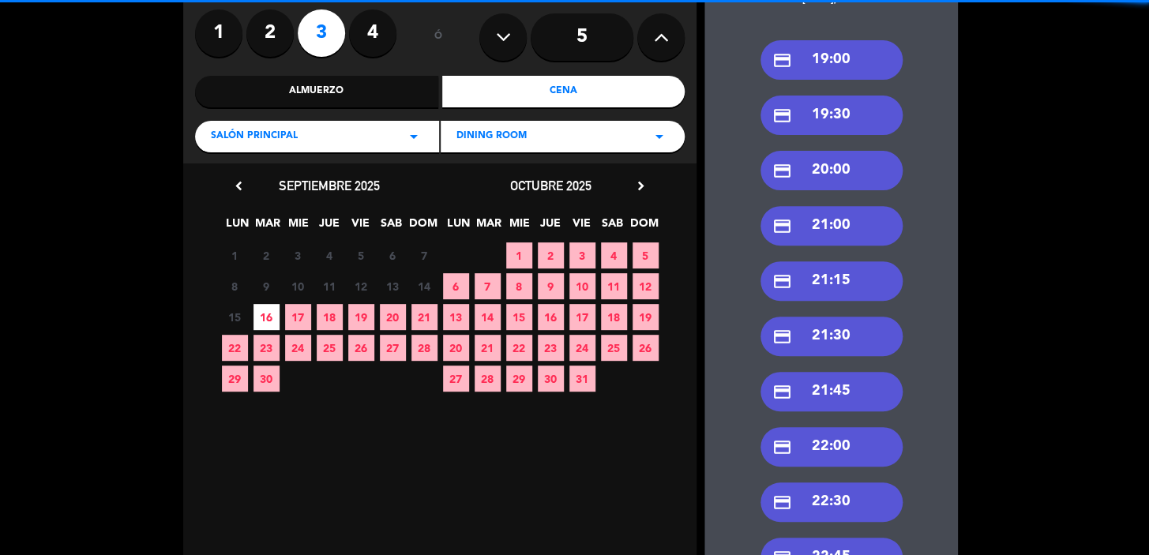
click at [821, 179] on div "credit_card 20:00" at bounding box center [832, 170] width 142 height 39
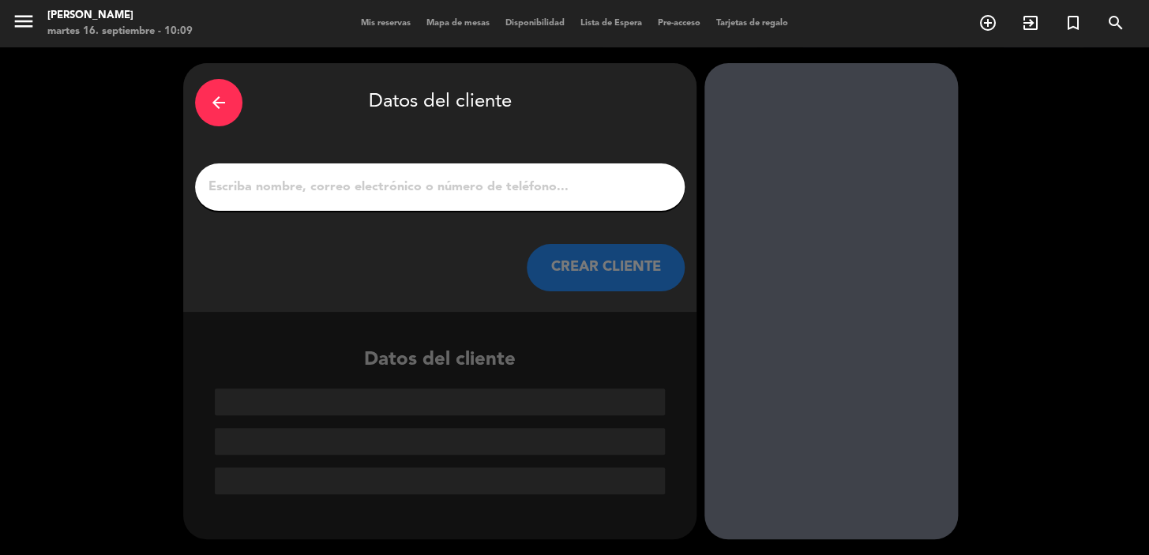
scroll to position [0, 0]
click at [403, 196] on input "1" at bounding box center [440, 187] width 466 height 22
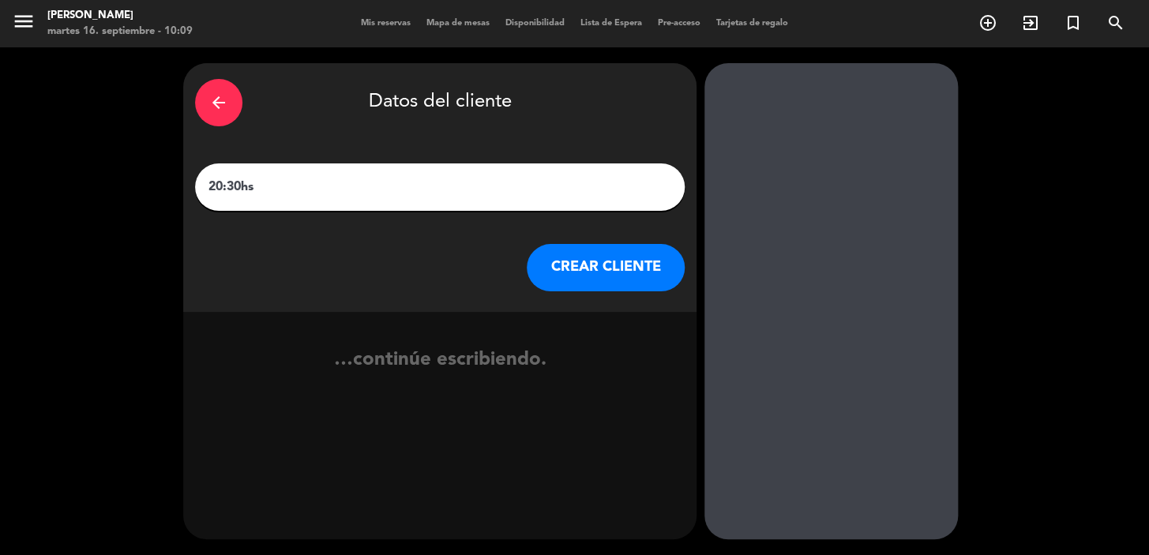
paste input "[PERSON_NAME]"
type input "20:30hs [PERSON_NAME]"
click at [573, 279] on button "CREAR CLIENTE" at bounding box center [606, 267] width 158 height 47
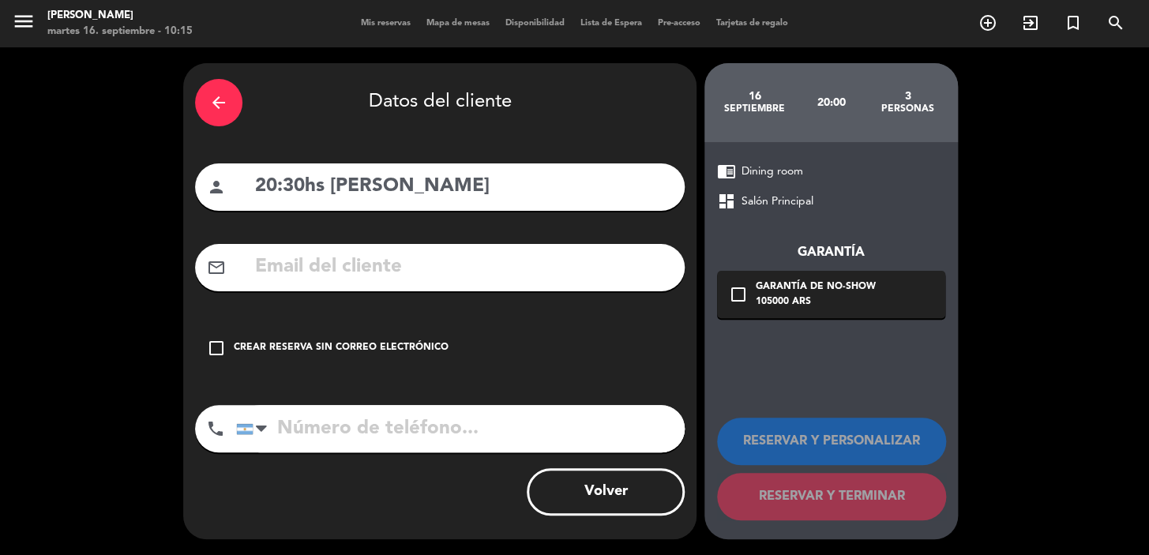
drag, startPoint x: 396, startPoint y: 345, endPoint x: 763, endPoint y: 487, distance: 393.8
click at [395, 345] on div "Crear reserva sin correo electrónico" at bounding box center [341, 348] width 215 height 16
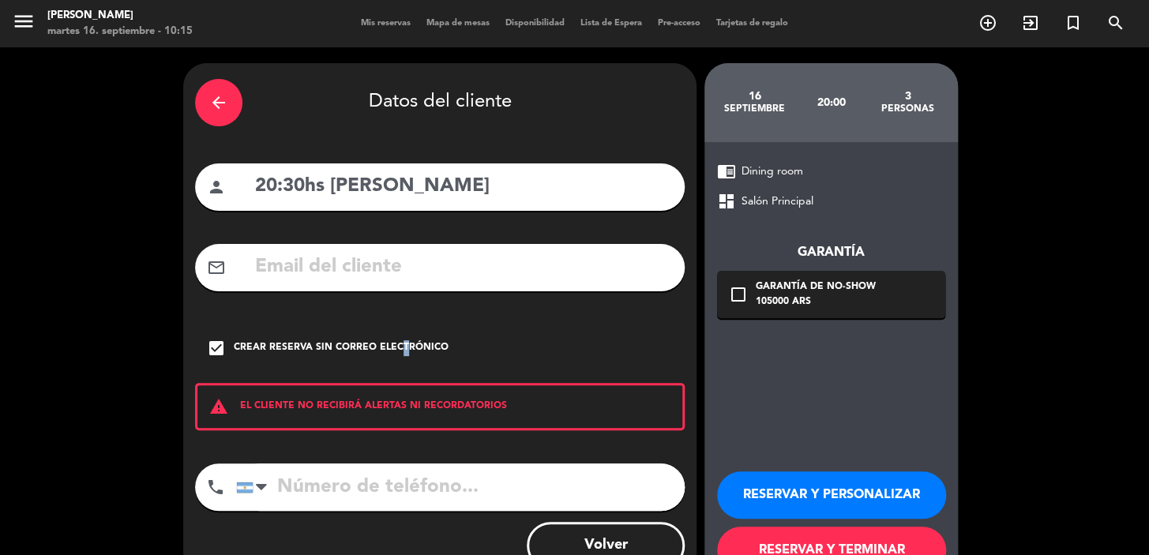
drag, startPoint x: 851, startPoint y: 490, endPoint x: 814, endPoint y: 468, distance: 43.2
click at [851, 487] on button "RESERVAR Y PERSONALIZAR" at bounding box center [831, 495] width 229 height 47
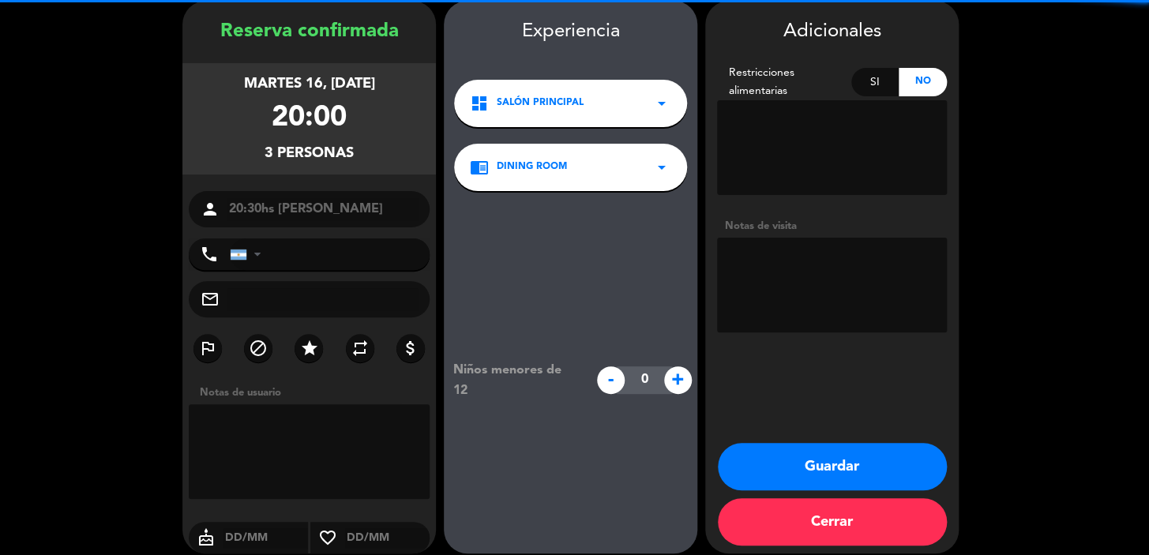
scroll to position [63, 0]
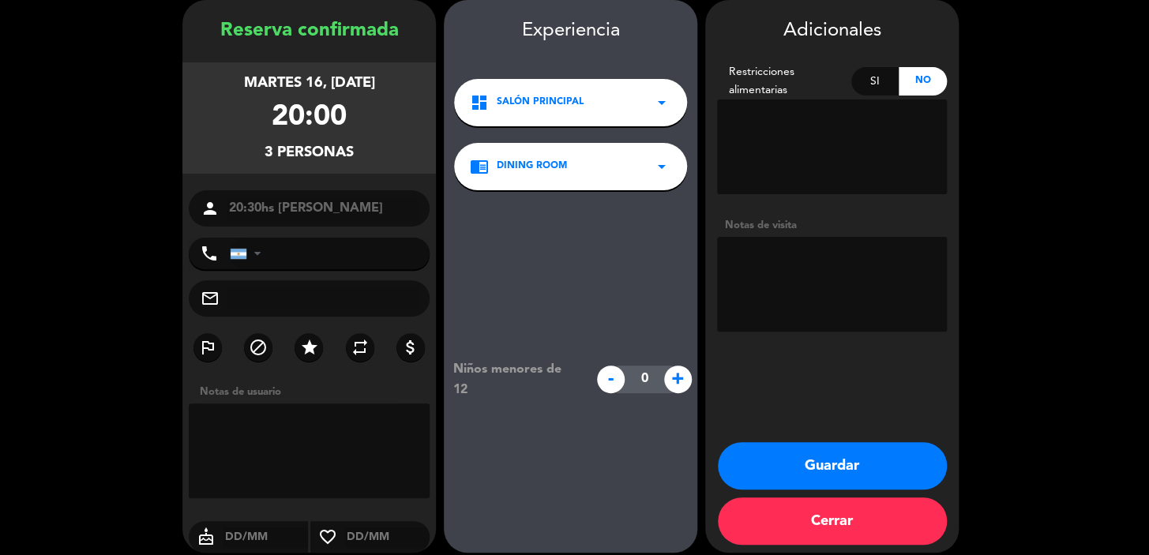
drag, startPoint x: 822, startPoint y: 300, endPoint x: 841, endPoint y: 238, distance: 65.2
click at [822, 292] on textarea at bounding box center [832, 284] width 230 height 95
type textarea "paso guido [PERSON_NAME]"
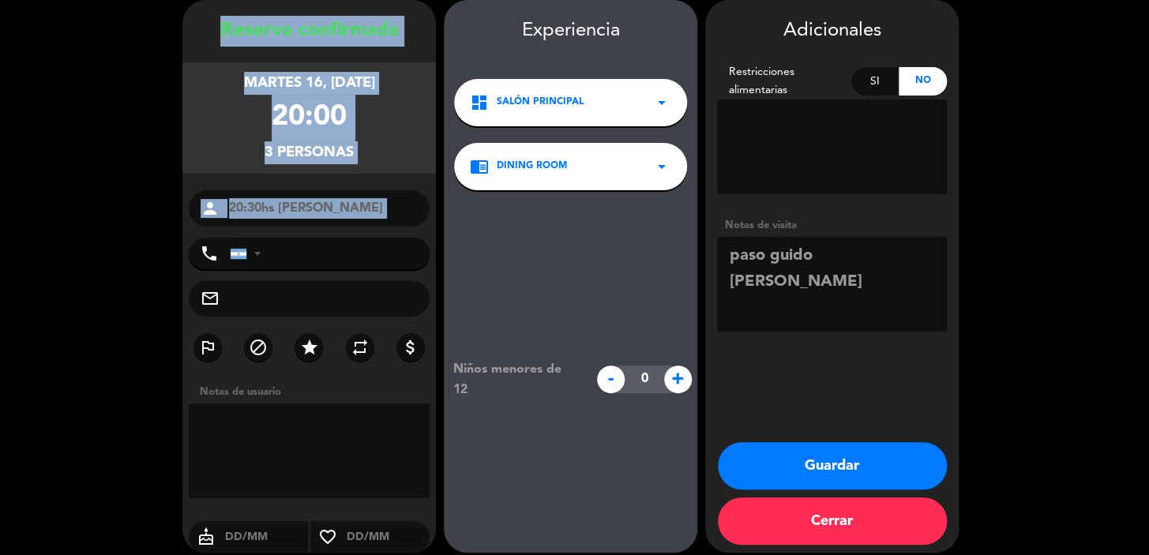
drag, startPoint x: 215, startPoint y: 32, endPoint x: 379, endPoint y: 230, distance: 257.5
click at [379, 230] on div "Reserva confirmada martes 16, [DATE] 20:00 3 personas person 20:30hs [PERSON_NA…" at bounding box center [309, 292] width 254 height 553
copy div "Reserva confirmada martes 16, [DATE] 20:00 3 personas person"
drag, startPoint x: 861, startPoint y: 461, endPoint x: 227, endPoint y: 19, distance: 772.6
click at [860, 460] on button "Guardar" at bounding box center [832, 465] width 229 height 47
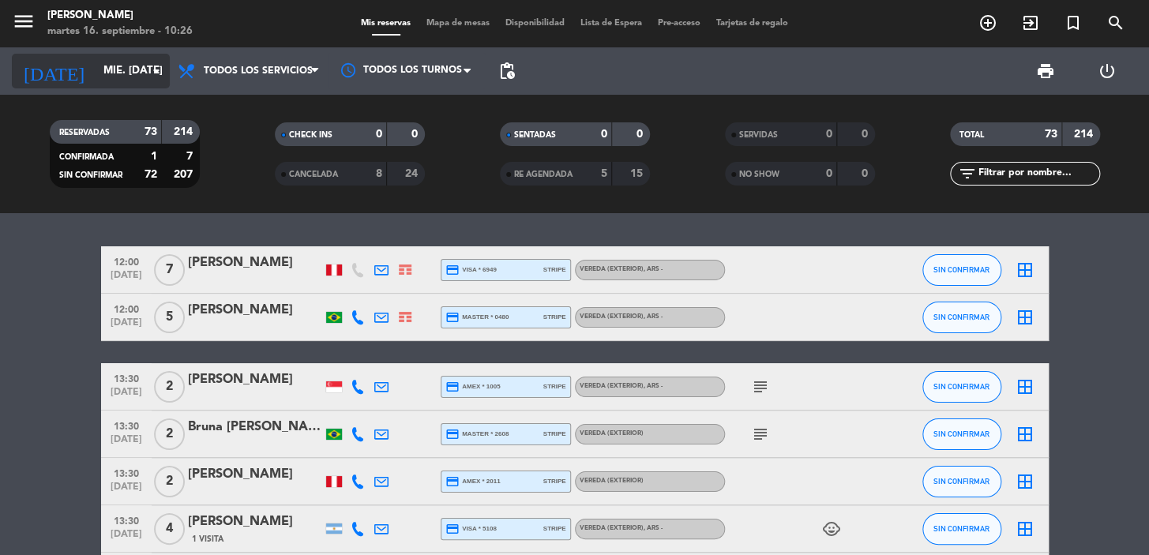
click at [123, 71] on input "mié. [DATE]" at bounding box center [166, 71] width 140 height 28
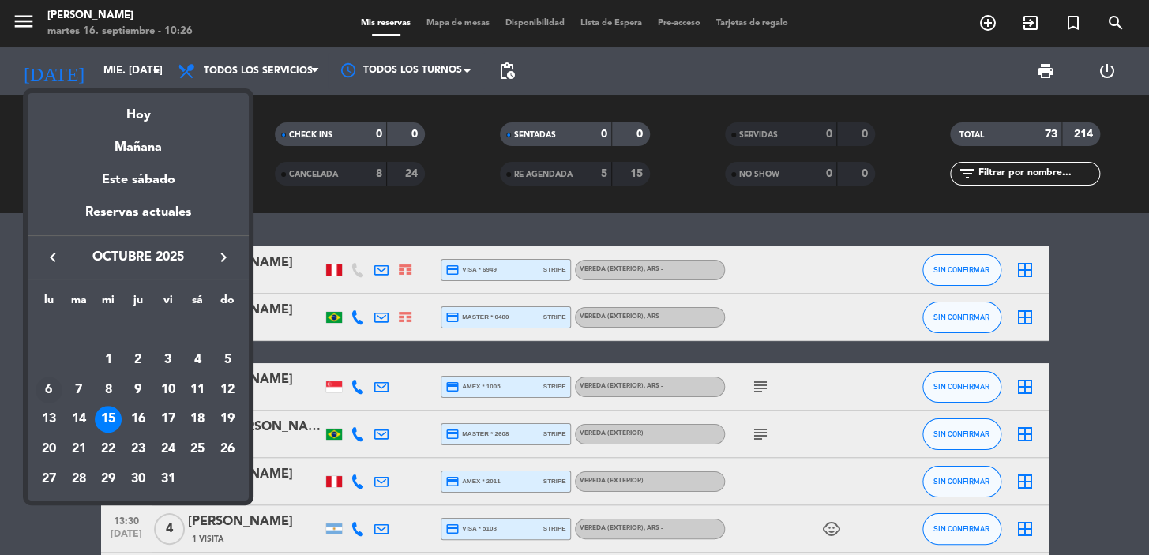
click at [42, 392] on div "6" at bounding box center [49, 390] width 27 height 27
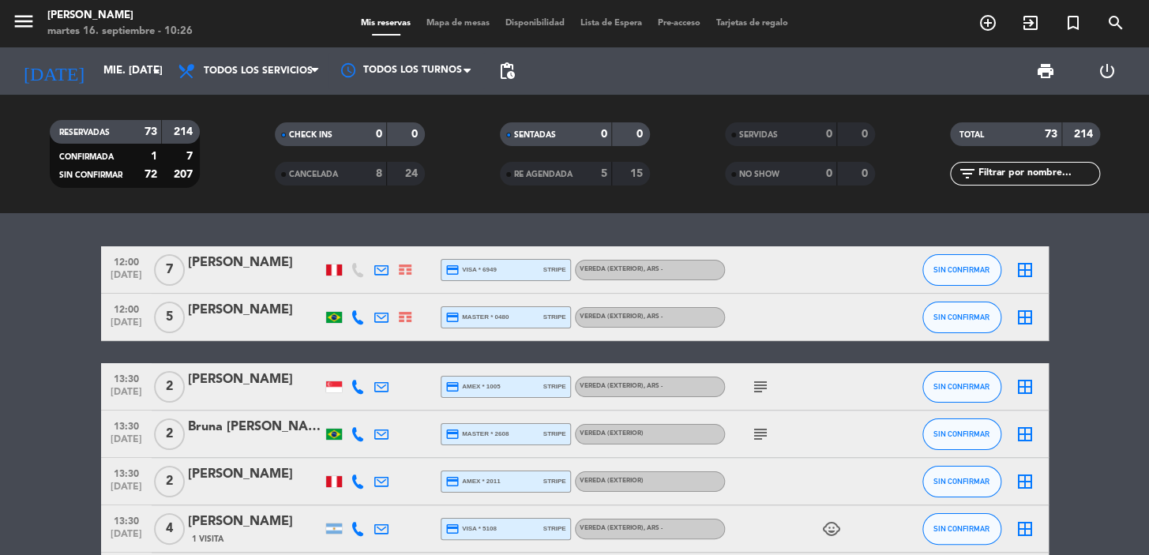
type input "lun. [DATE]"
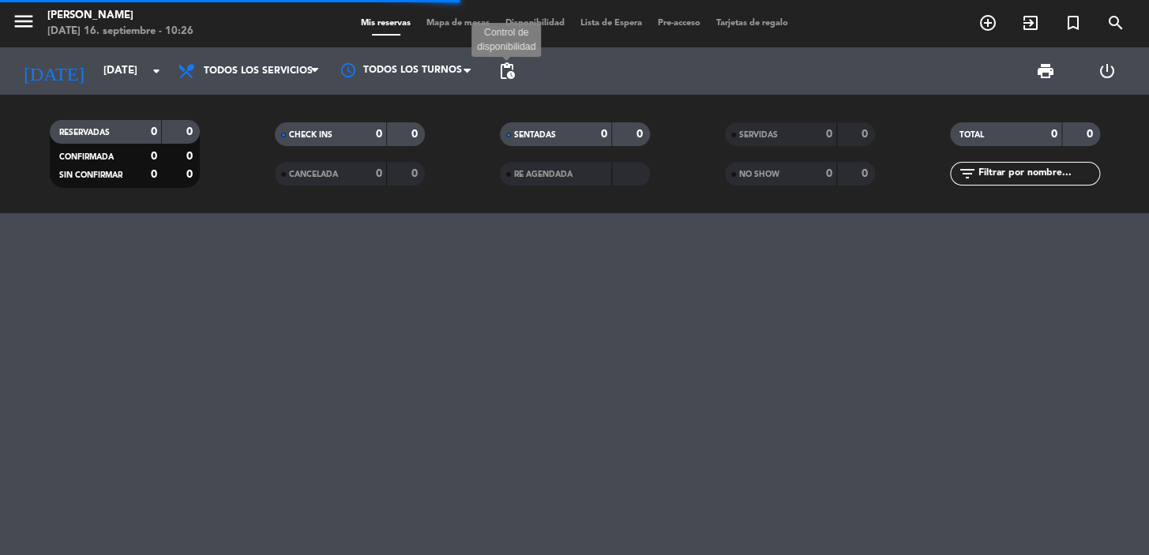
click at [505, 72] on span "pending_actions" at bounding box center [507, 71] width 19 height 19
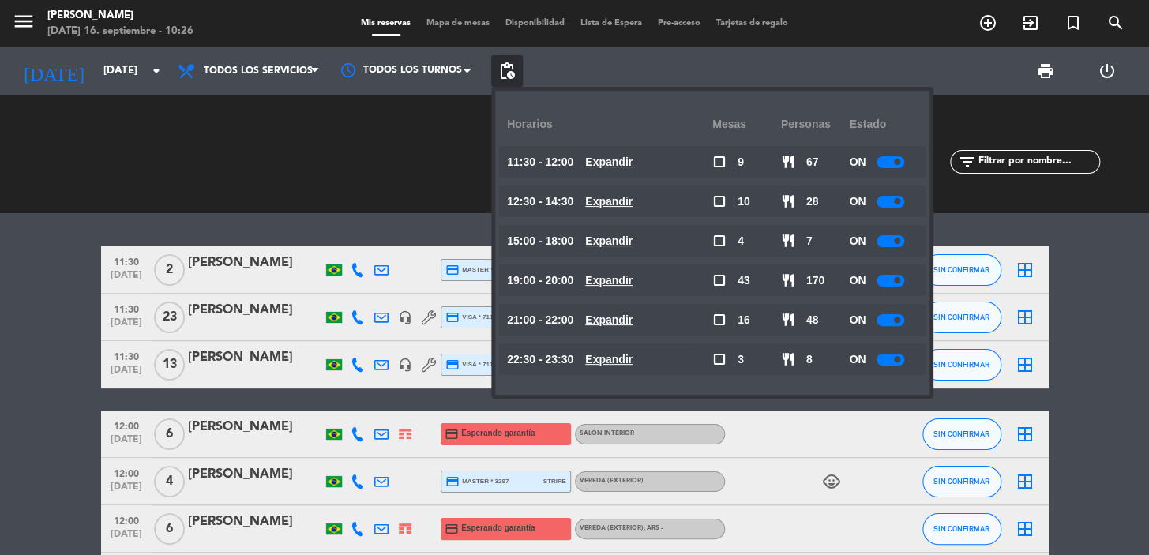
click at [892, 288] on div "ON" at bounding box center [883, 281] width 69 height 32
click at [896, 278] on span at bounding box center [897, 280] width 6 height 6
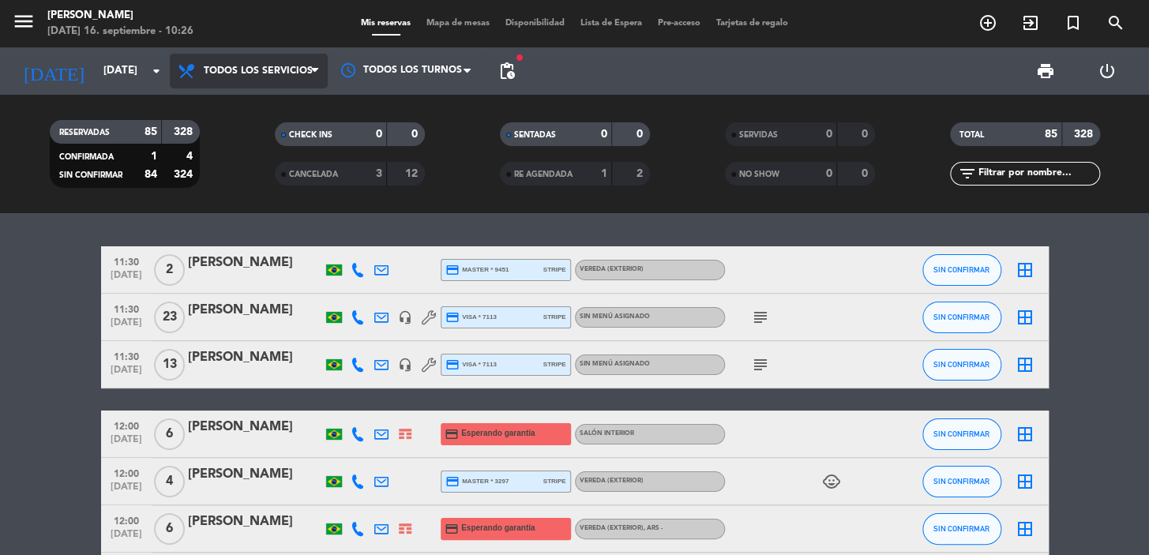
click at [310, 67] on span "Todos los servicios" at bounding box center [258, 71] width 109 height 11
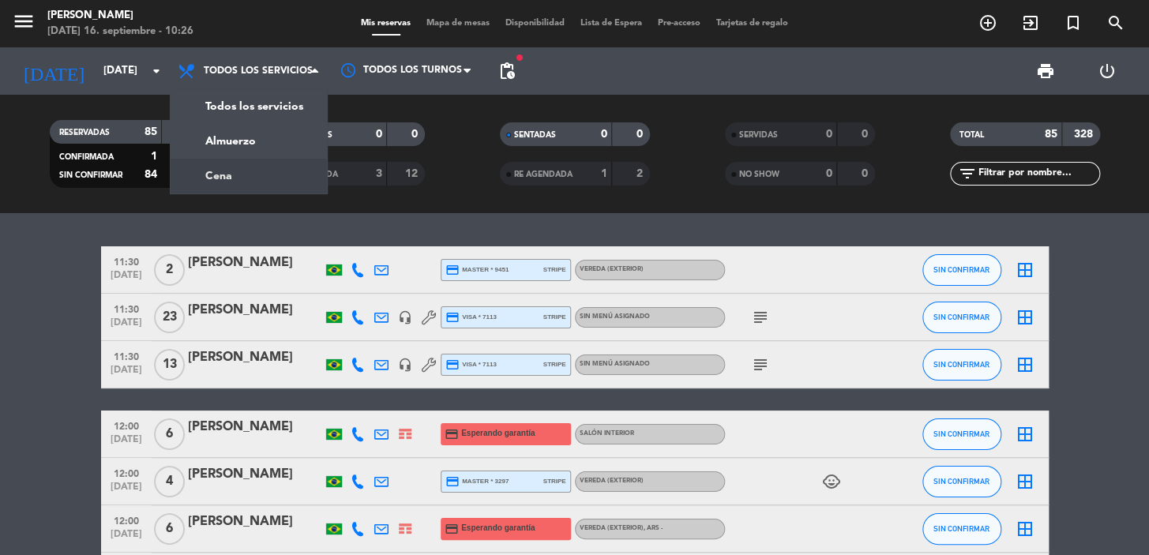
click at [246, 173] on div "menu Don Julio martes 16. septiembre - 10:26 Mis reservas Mapa de mesas Disponi…" at bounding box center [574, 106] width 1149 height 213
